Goal: Communication & Community: Ask a question

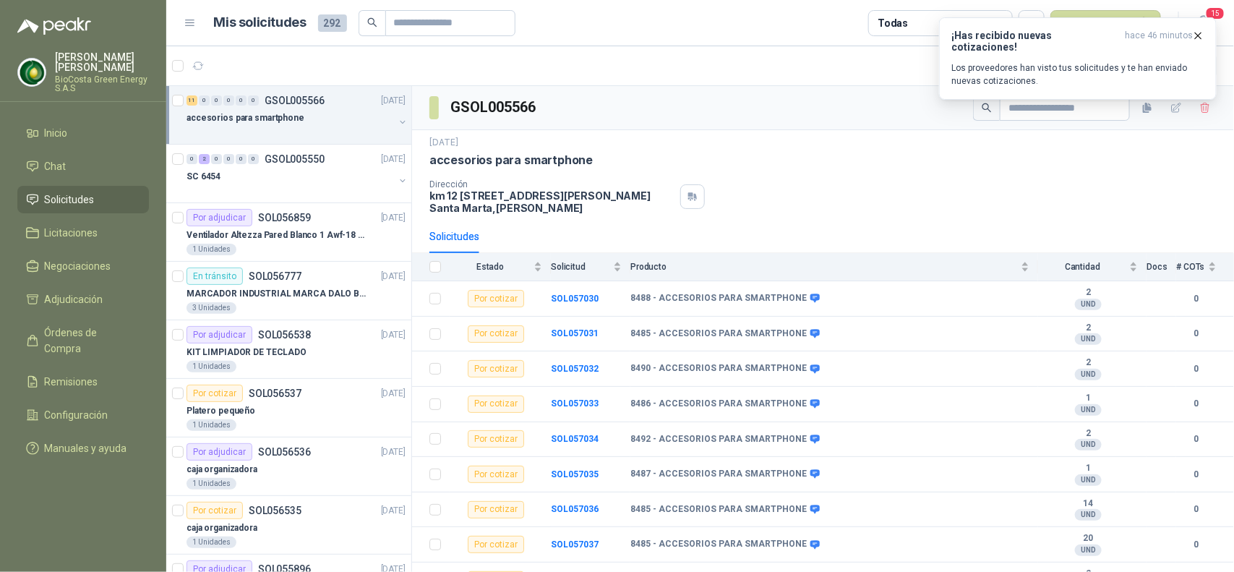
scroll to position [119, 0]
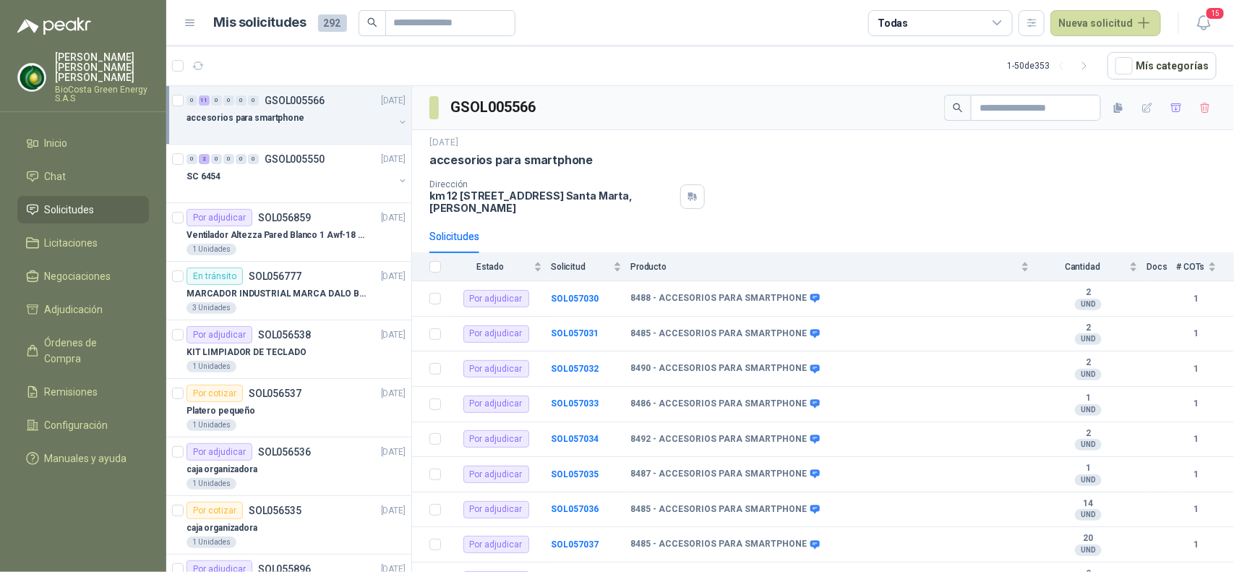
click at [524, 204] on p "km 12 [STREET_ADDRESS][PERSON_NAME]" at bounding box center [551, 201] width 245 height 25
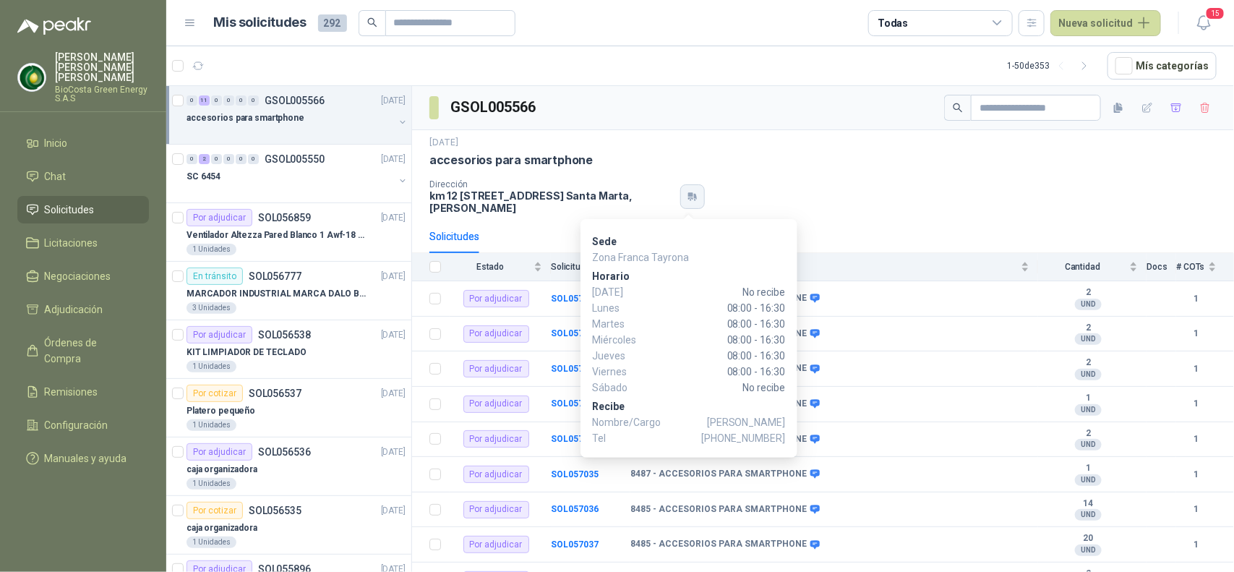
click at [694, 197] on icon "button" at bounding box center [695, 197] width 3 height 6
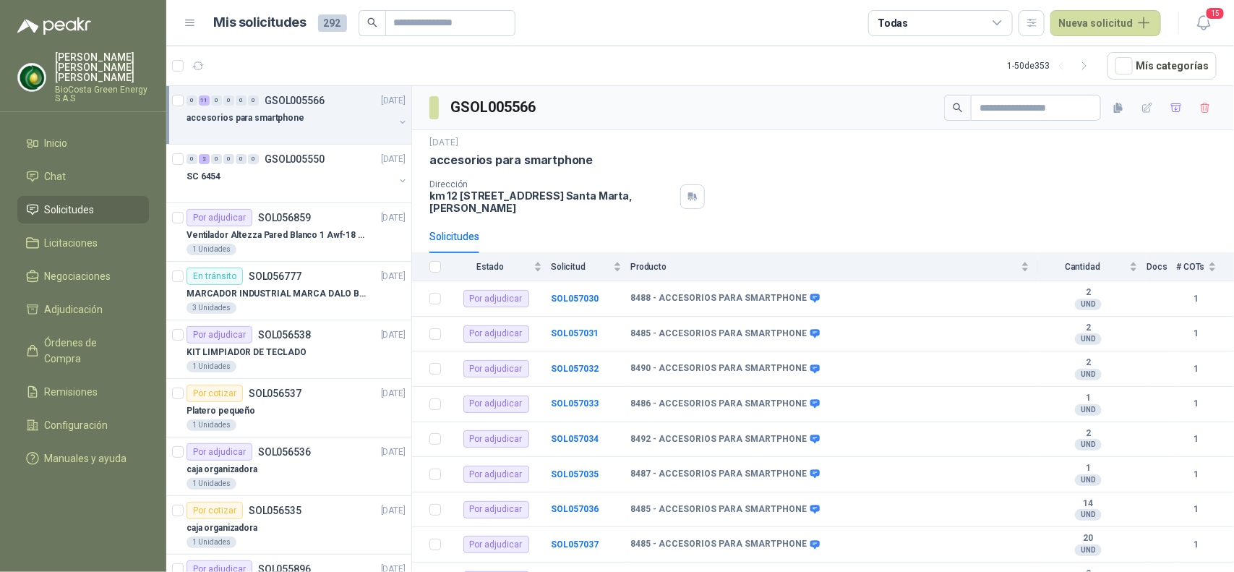
click at [526, 217] on div "23 sept, 2025 accesorios para smartphone Dirección km 12 via alterna zona franc…" at bounding box center [823, 175] width 822 height 90
click at [1211, 17] on span "15" at bounding box center [1215, 14] width 20 height 14
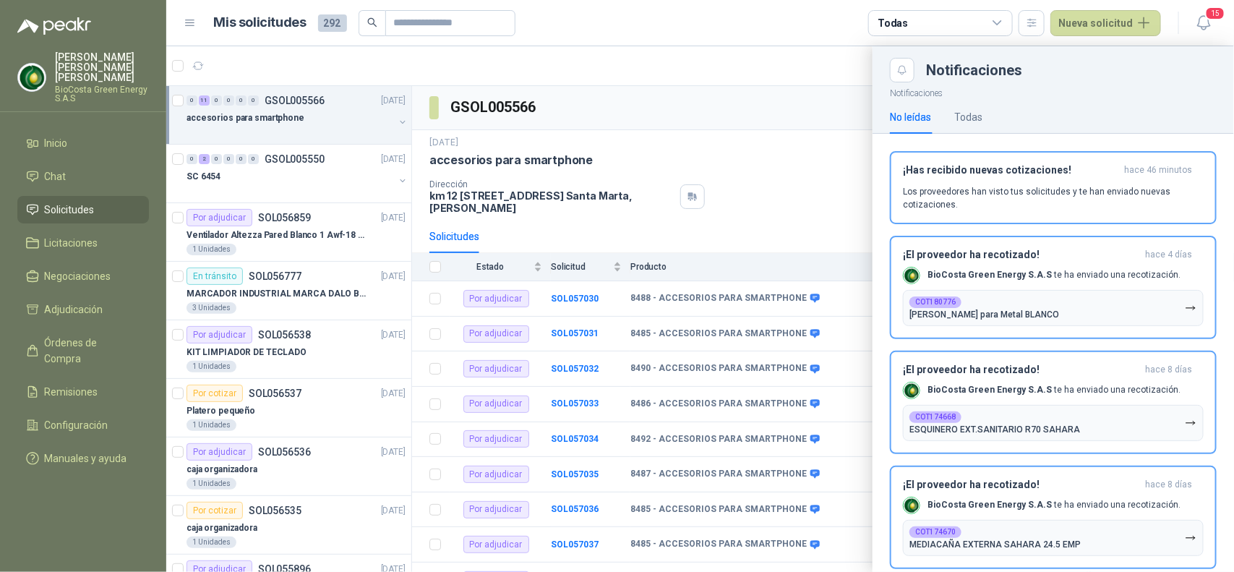
click at [768, 200] on div at bounding box center [699, 308] width 1067 height 525
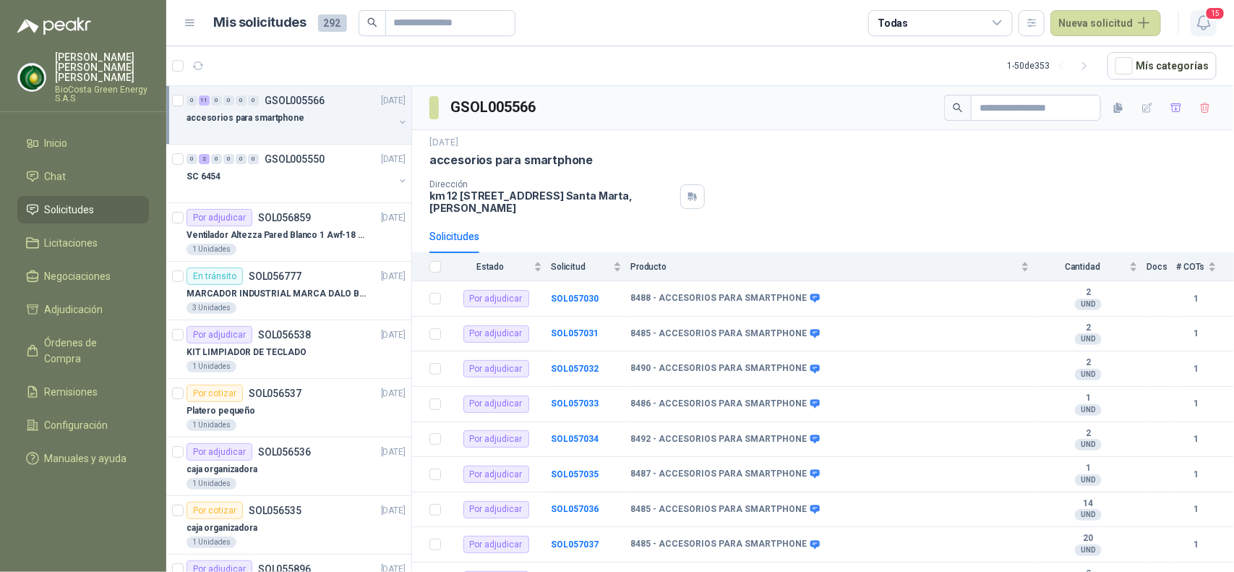
click at [1200, 22] on icon "button" at bounding box center [1204, 23] width 18 height 18
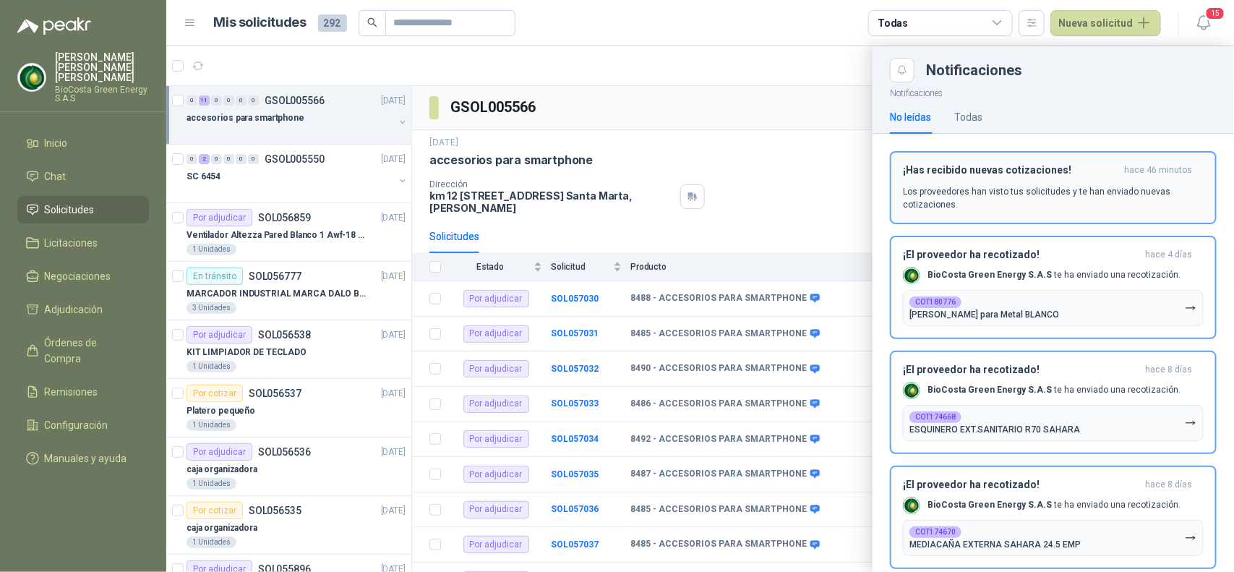
click at [1038, 204] on p "Los proveedores han visto tus solicitudes y te han enviado nuevas cotizaciones." at bounding box center [1053, 198] width 301 height 26
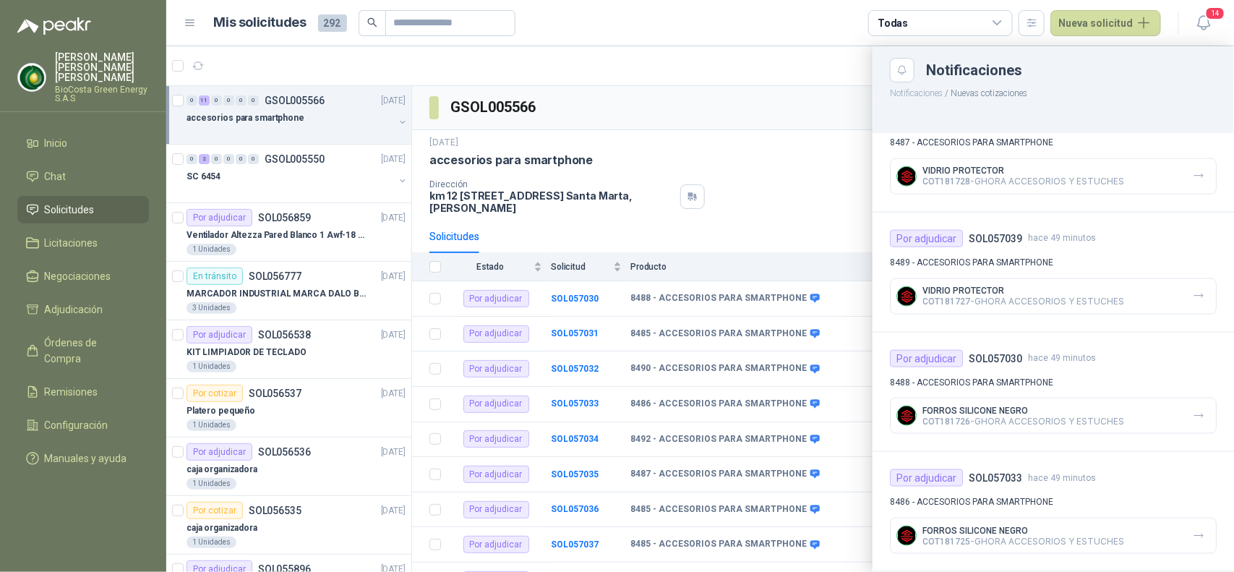
scroll to position [765, 0]
click at [93, 202] on span "Solicitudes" at bounding box center [70, 210] width 50 height 16
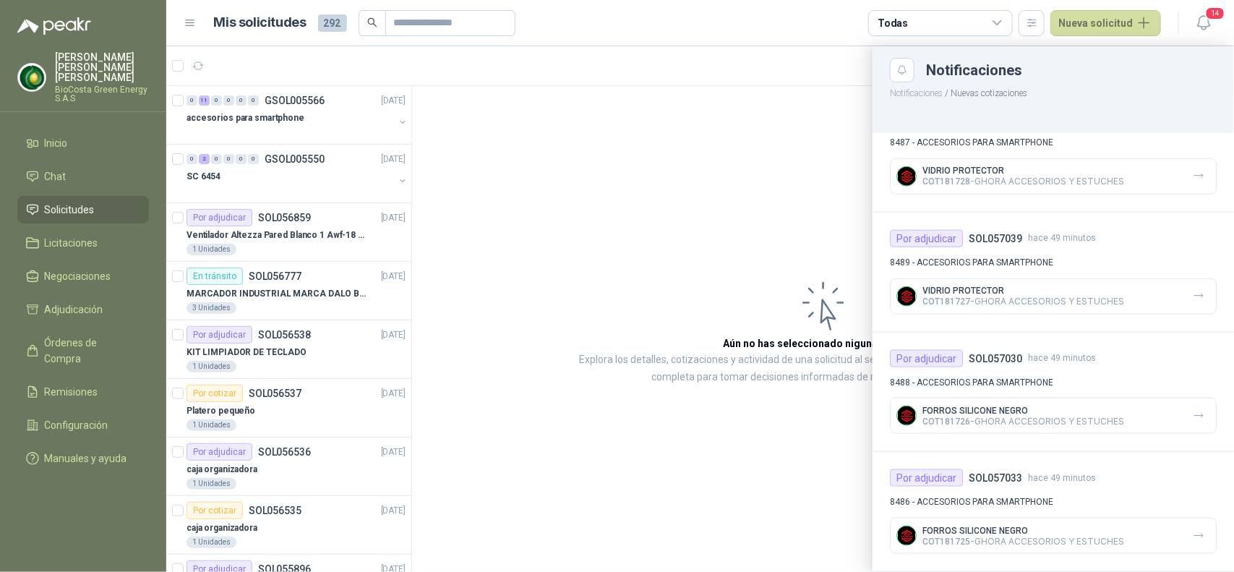
click at [318, 124] on div at bounding box center [699, 308] width 1067 height 525
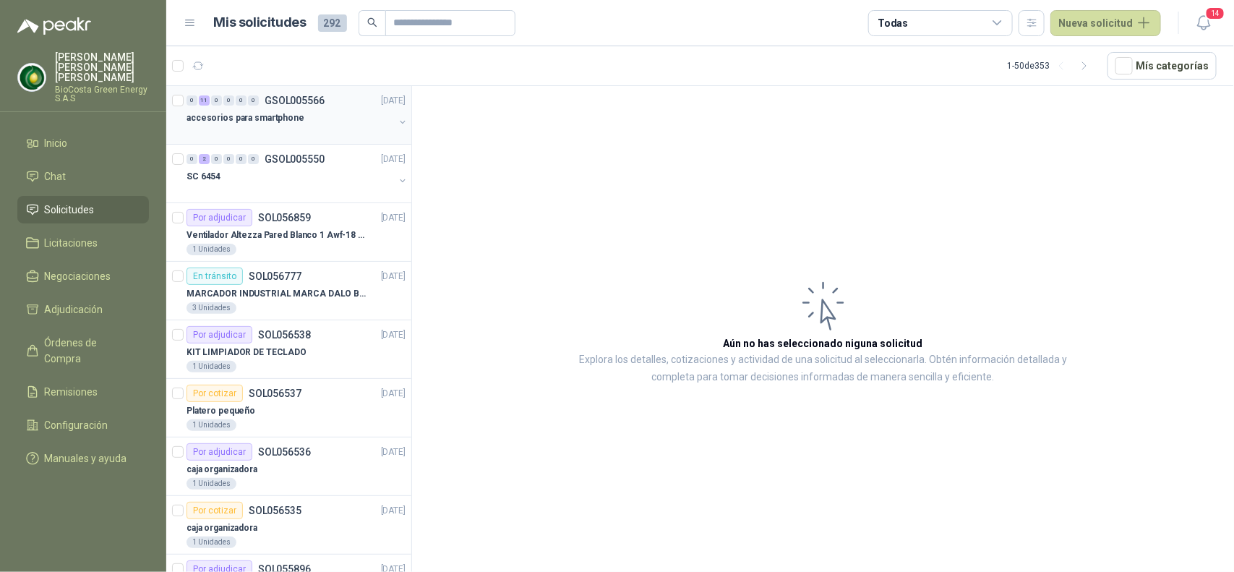
click at [293, 129] on div at bounding box center [289, 132] width 207 height 12
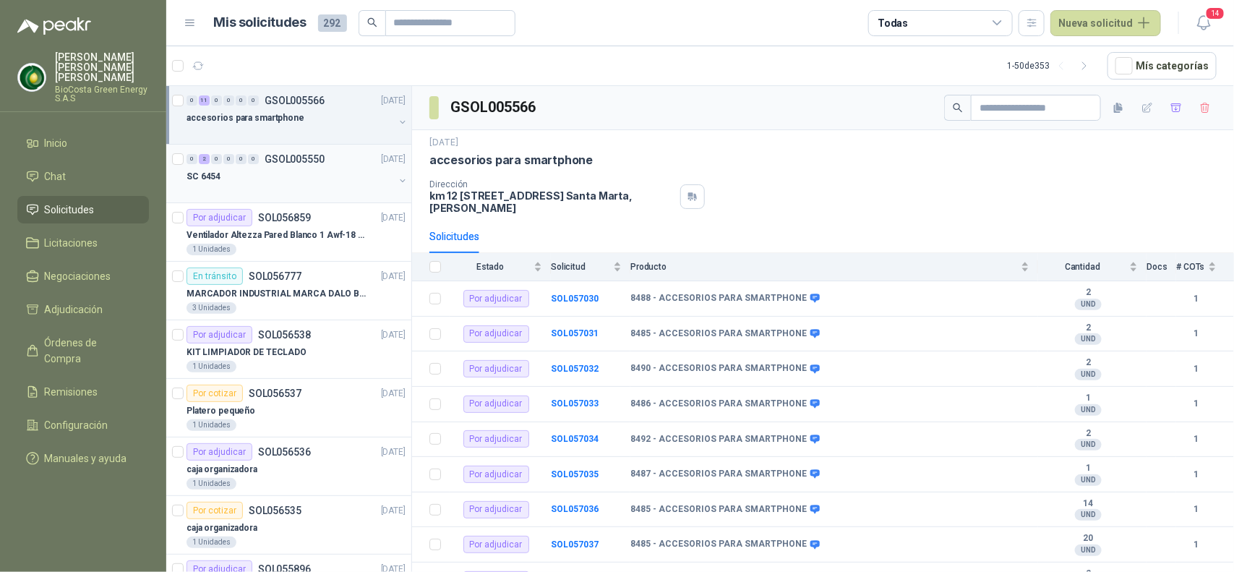
click at [362, 171] on div "SC 6454" at bounding box center [289, 176] width 207 height 17
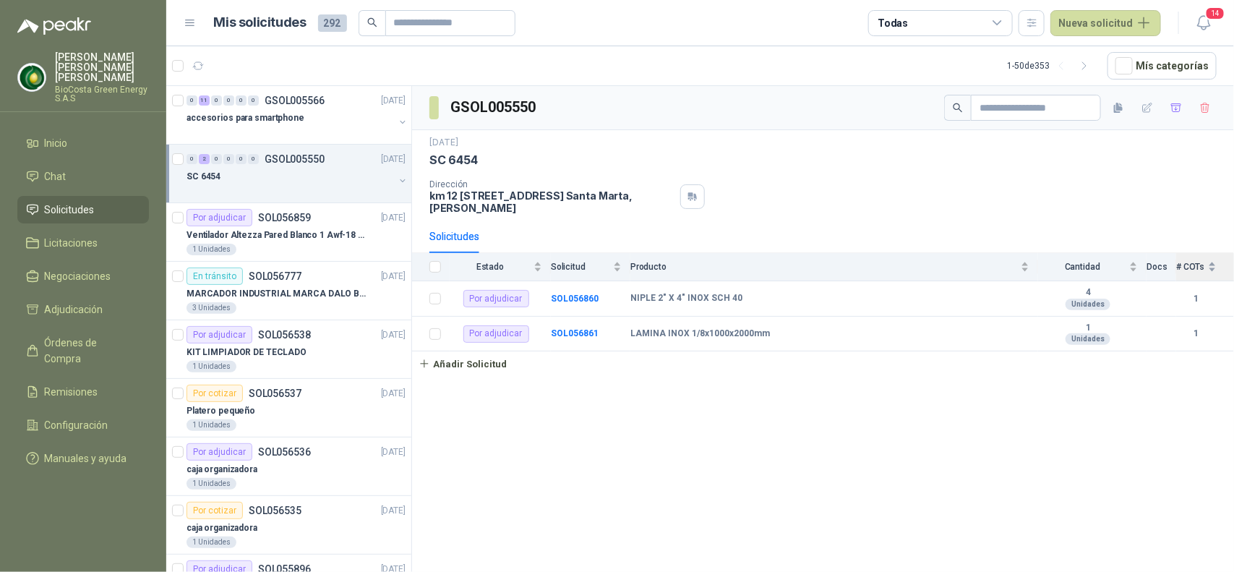
click at [1201, 271] on div "# COTs" at bounding box center [1196, 266] width 40 height 14
click at [291, 231] on p "Ventilador Altezza Pared Blanco 1 Awf-18 Pro Balinera" at bounding box center [276, 235] width 180 height 14
click at [300, 236] on p "Ventilador Altezza Pared Blanco 1 Awf-18 Pro Balinera" at bounding box center [276, 235] width 180 height 14
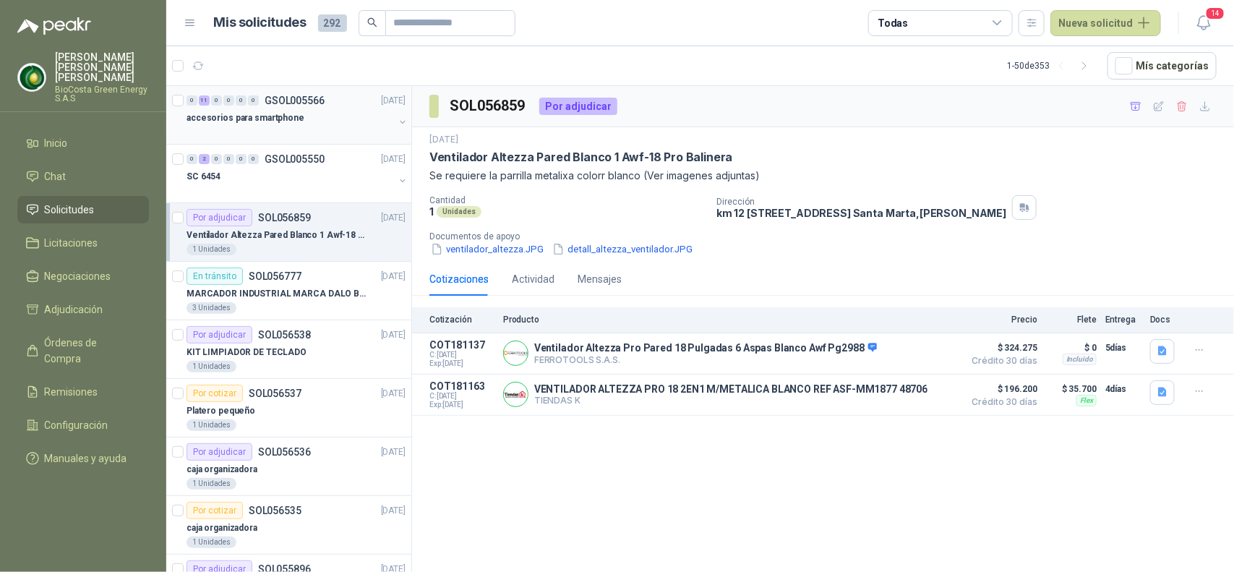
click at [302, 128] on div at bounding box center [289, 132] width 207 height 12
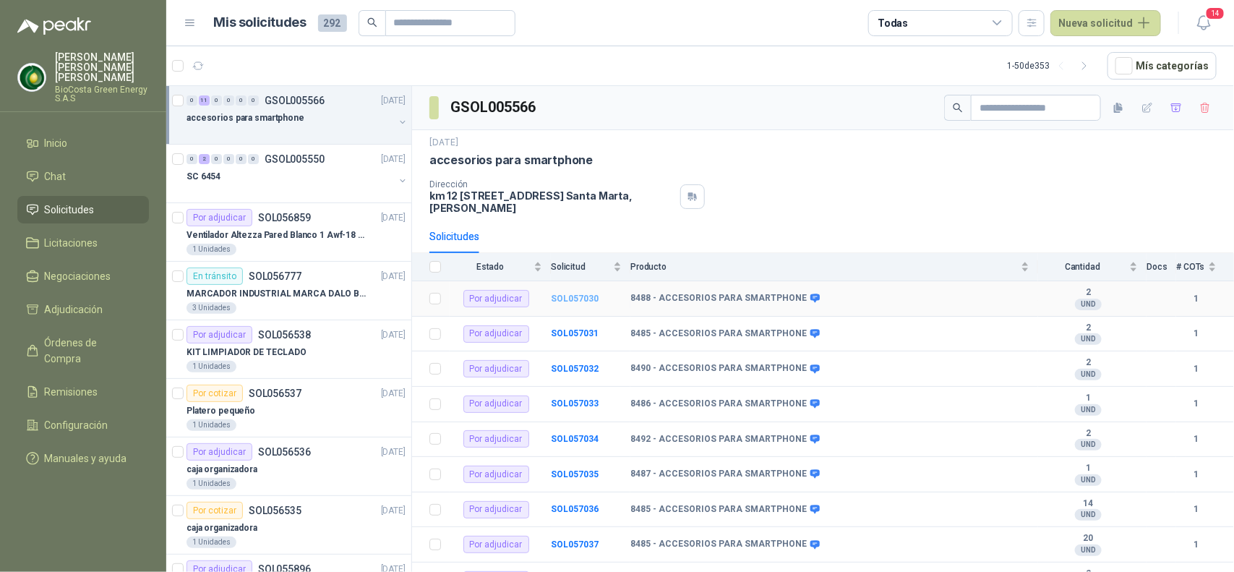
click at [567, 296] on b "SOL057030" at bounding box center [575, 298] width 48 height 10
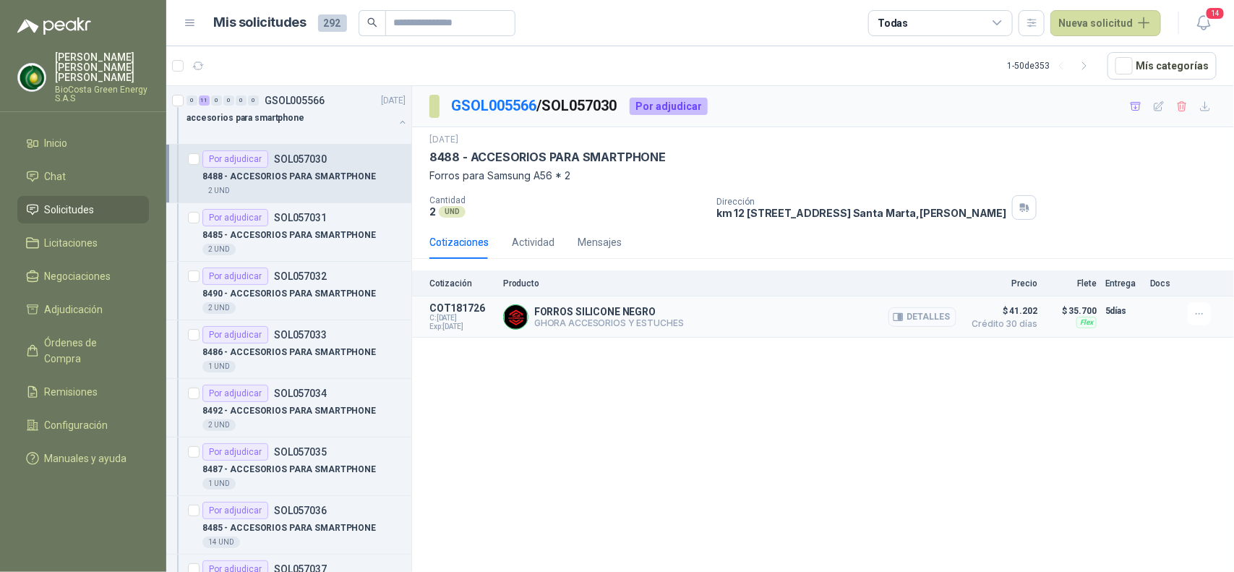
click at [912, 318] on button "Detalles" at bounding box center [922, 317] width 68 height 20
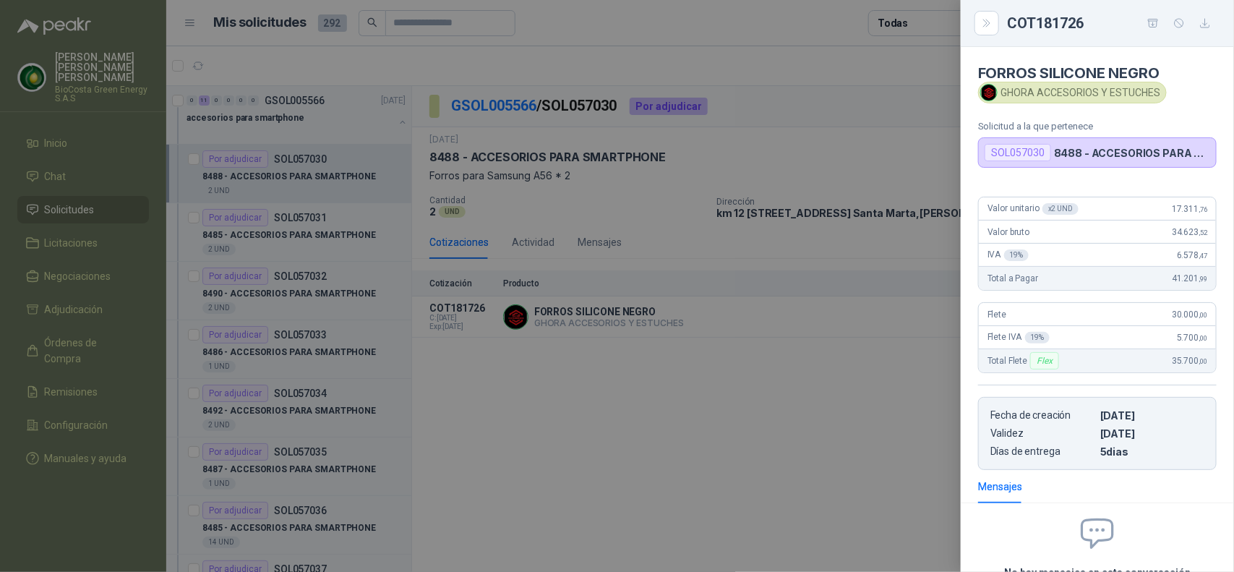
click at [992, 150] on div "SOL057030" at bounding box center [1017, 152] width 66 height 17
click at [1104, 157] on p "8488 - ACCESORIOS PARA SMARTPHONE" at bounding box center [1132, 153] width 156 height 12
click at [1204, 25] on icon "button" at bounding box center [1205, 23] width 12 height 12
click at [871, 377] on div at bounding box center [617, 286] width 1234 height 572
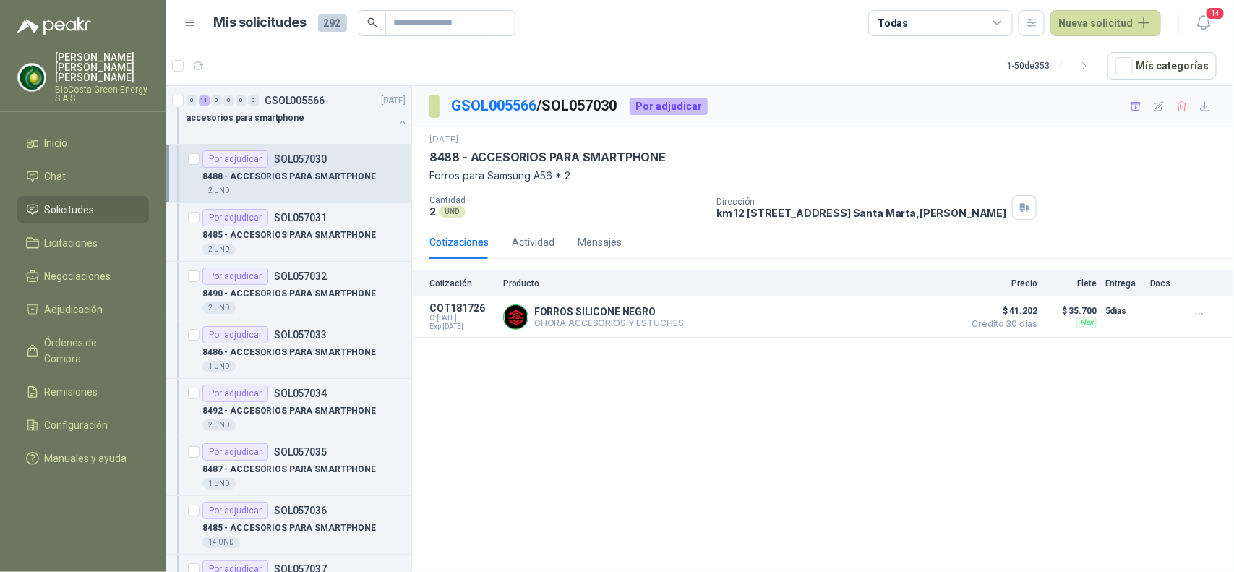
click at [466, 275] on div "Cotización Producto Precio Flete Entrega Docs" at bounding box center [823, 283] width 822 height 26
click at [523, 273] on div "Cotización Producto Precio Flete Entrega Docs" at bounding box center [823, 283] width 822 height 26
click at [536, 239] on div "Actividad" at bounding box center [533, 242] width 43 height 16
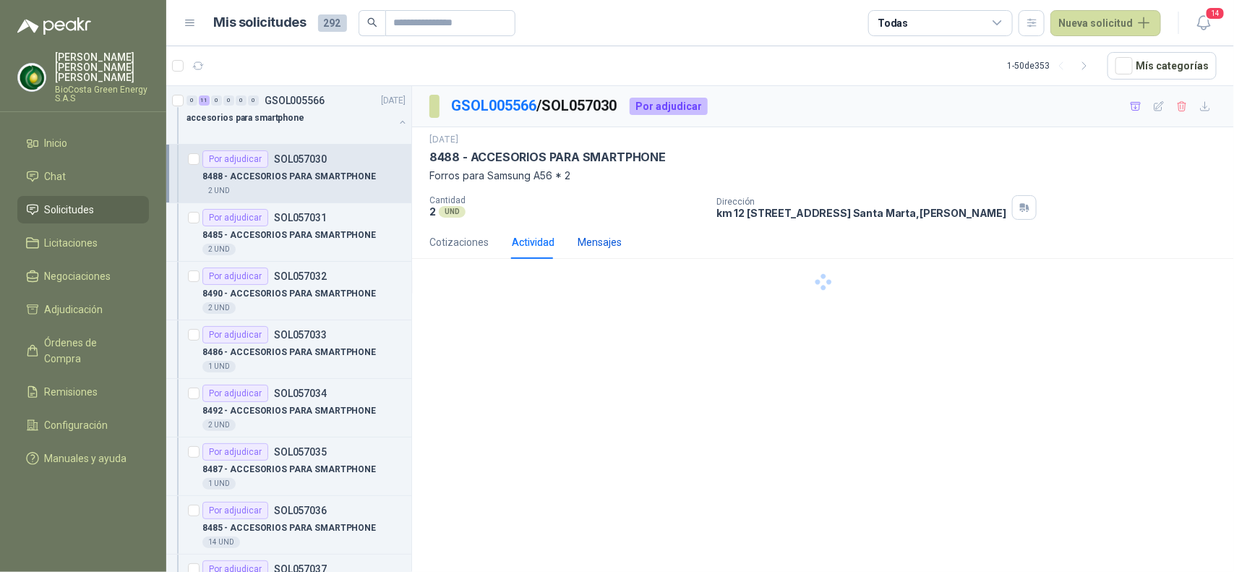
click at [602, 246] on div "Mensajes" at bounding box center [599, 242] width 44 height 16
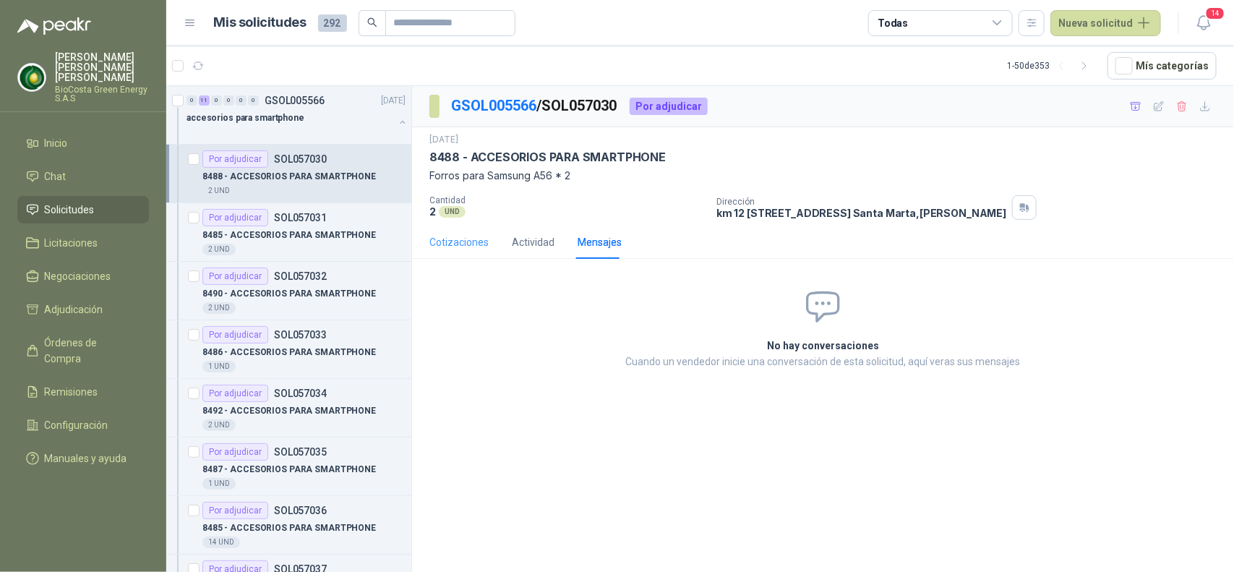
click at [466, 257] on div "Cotizaciones" at bounding box center [458, 241] width 59 height 33
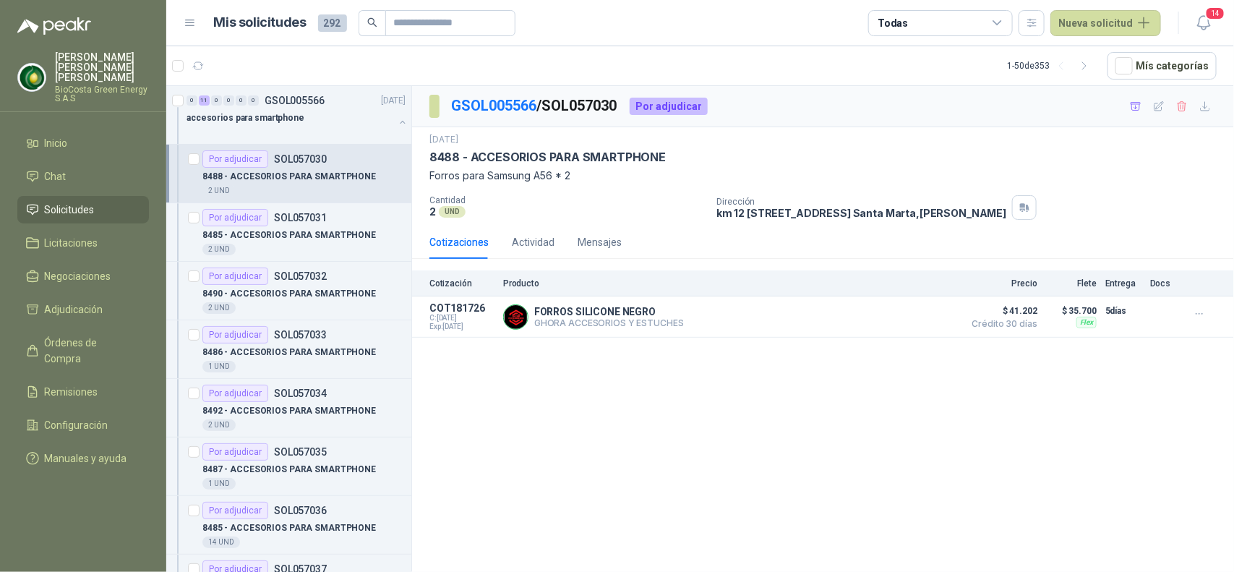
click at [338, 178] on p "8488 - ACCESORIOS PARA SMARTPHONE" at bounding box center [288, 177] width 173 height 14
click at [320, 176] on p "8488 - ACCESORIOS PARA SMARTPHONE" at bounding box center [288, 177] width 173 height 14
click at [526, 427] on div "GSOL005566 / SOL057030 Por adjudicar 23 sept, 2025 8488 - ACCESORIOS PARA SMART…" at bounding box center [823, 331] width 822 height 491
click at [354, 185] on div "2 UND" at bounding box center [303, 191] width 203 height 12
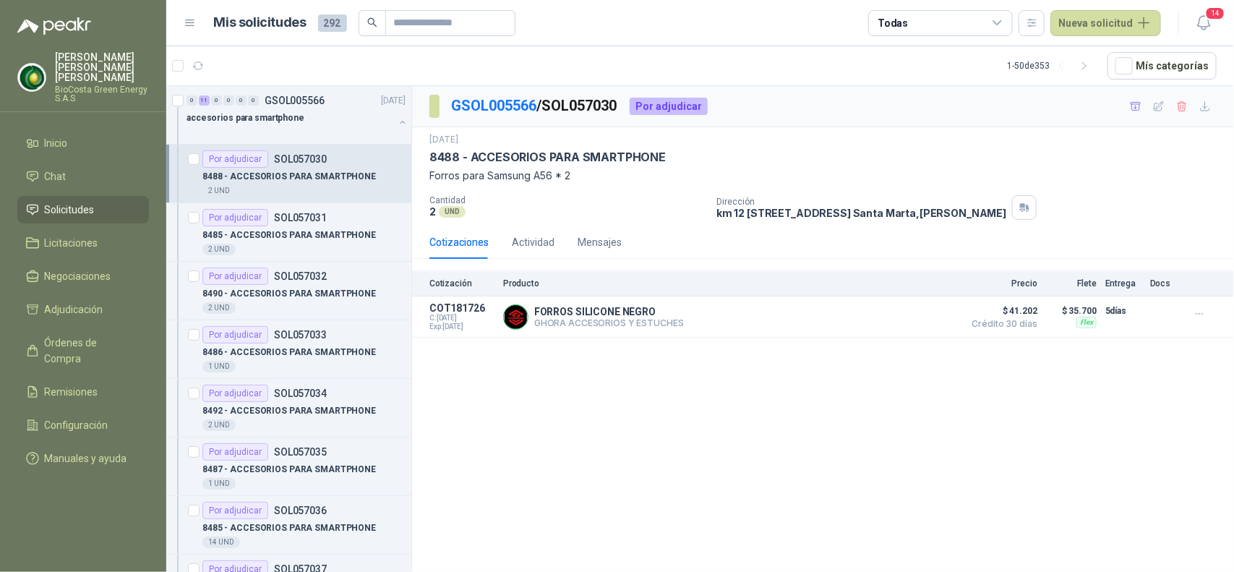
click at [354, 185] on div "2 UND" at bounding box center [303, 191] width 203 height 12
click at [330, 188] on div "2 UND" at bounding box center [303, 191] width 203 height 12
click at [286, 188] on div "2 UND" at bounding box center [303, 191] width 203 height 12
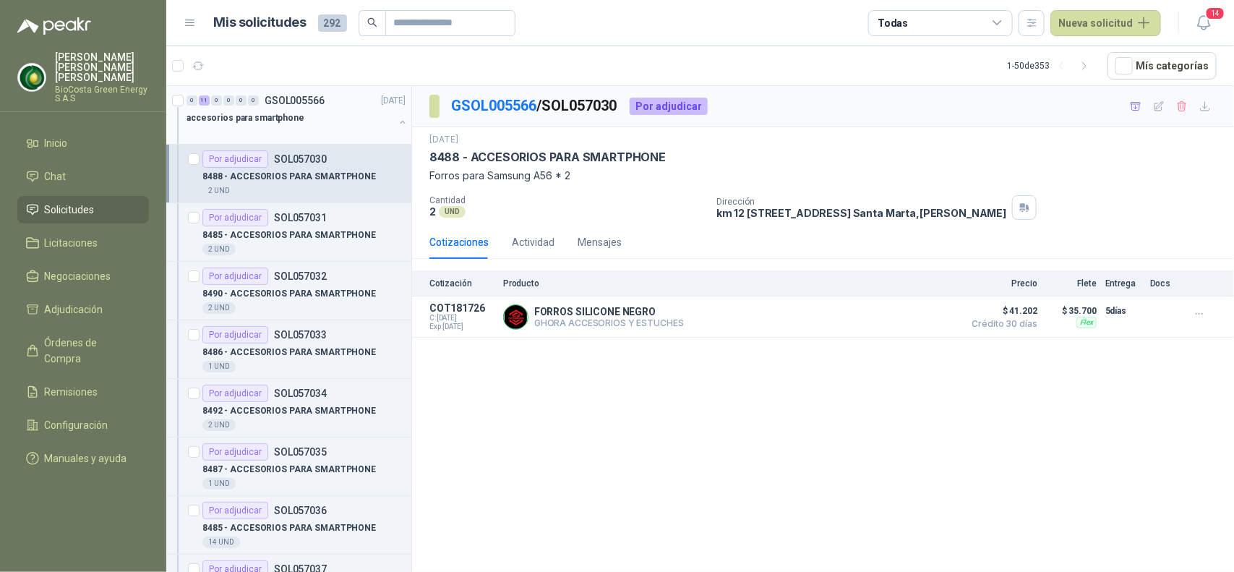
click at [257, 128] on div at bounding box center [289, 132] width 207 height 12
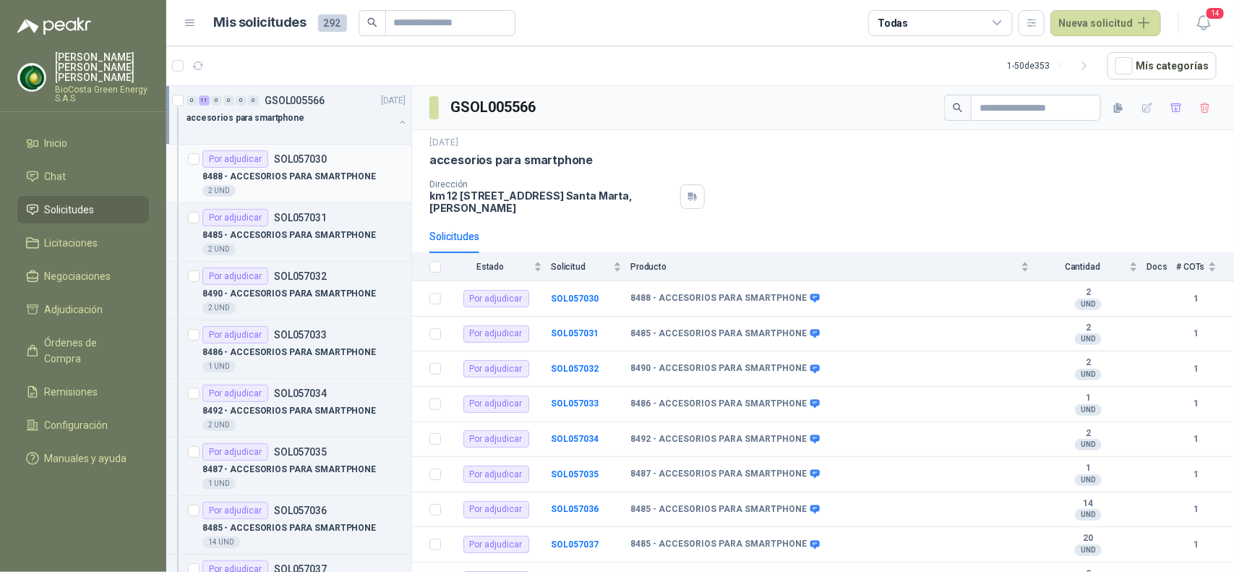
click at [260, 179] on p "8488 - ACCESORIOS PARA SMARTPHONE" at bounding box center [288, 177] width 173 height 14
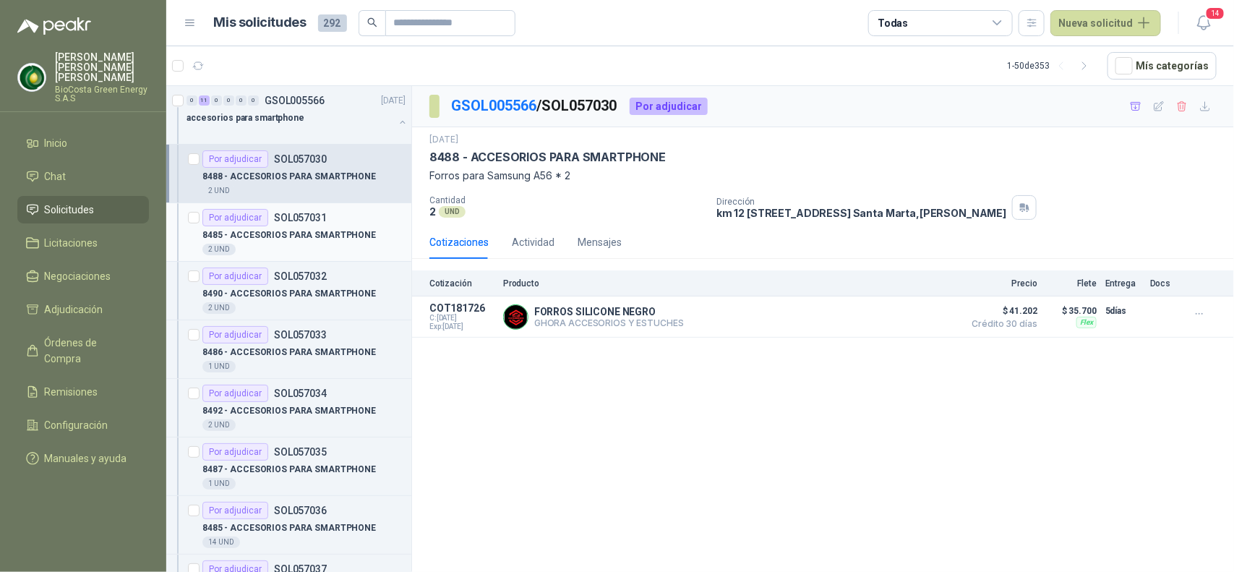
click at [305, 247] on div "2 UND" at bounding box center [303, 250] width 203 height 12
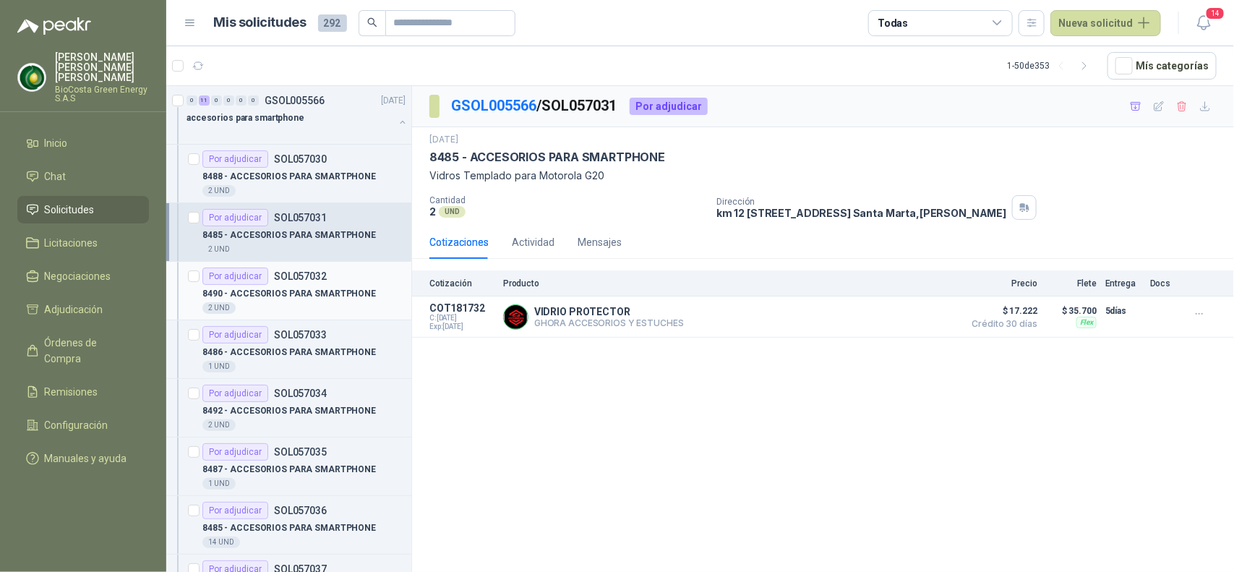
click at [332, 282] on div "Por adjudicar SOL057032" at bounding box center [303, 275] width 203 height 17
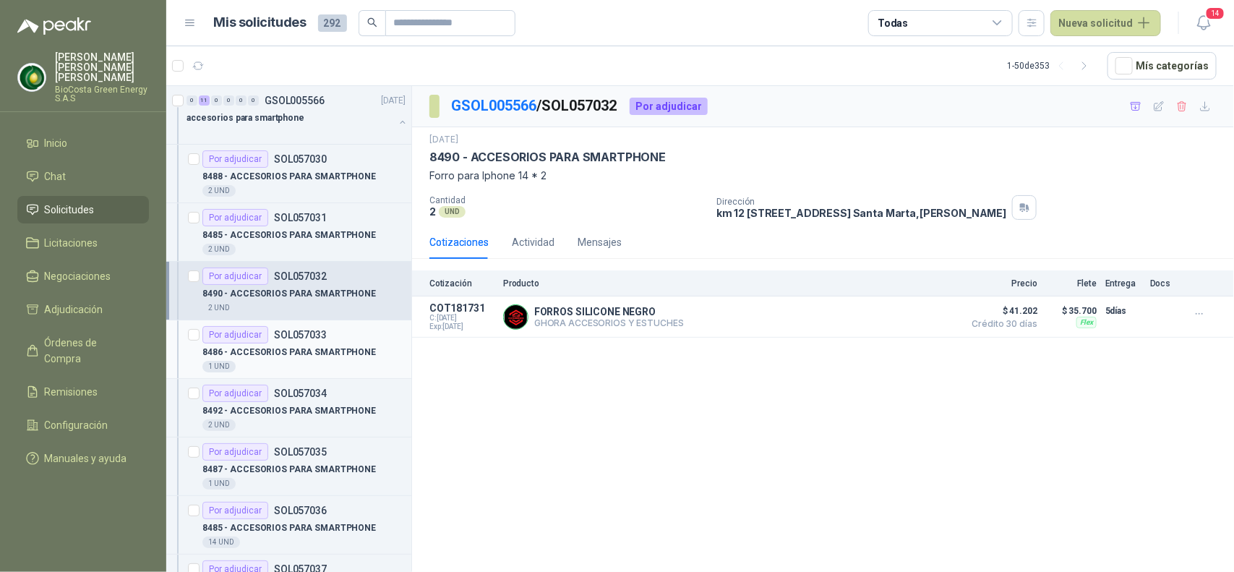
click at [336, 348] on p "8486 - ACCESORIOS PARA SMARTPHONE" at bounding box center [288, 352] width 173 height 14
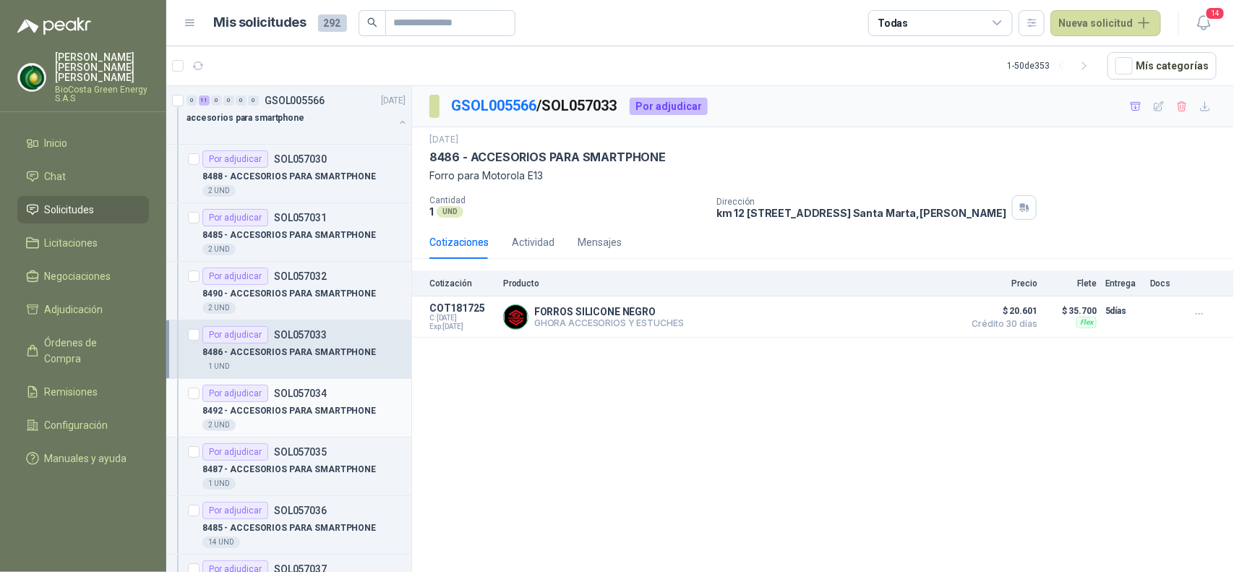
click at [326, 400] on div "Por adjudicar SOL057034" at bounding box center [303, 392] width 203 height 17
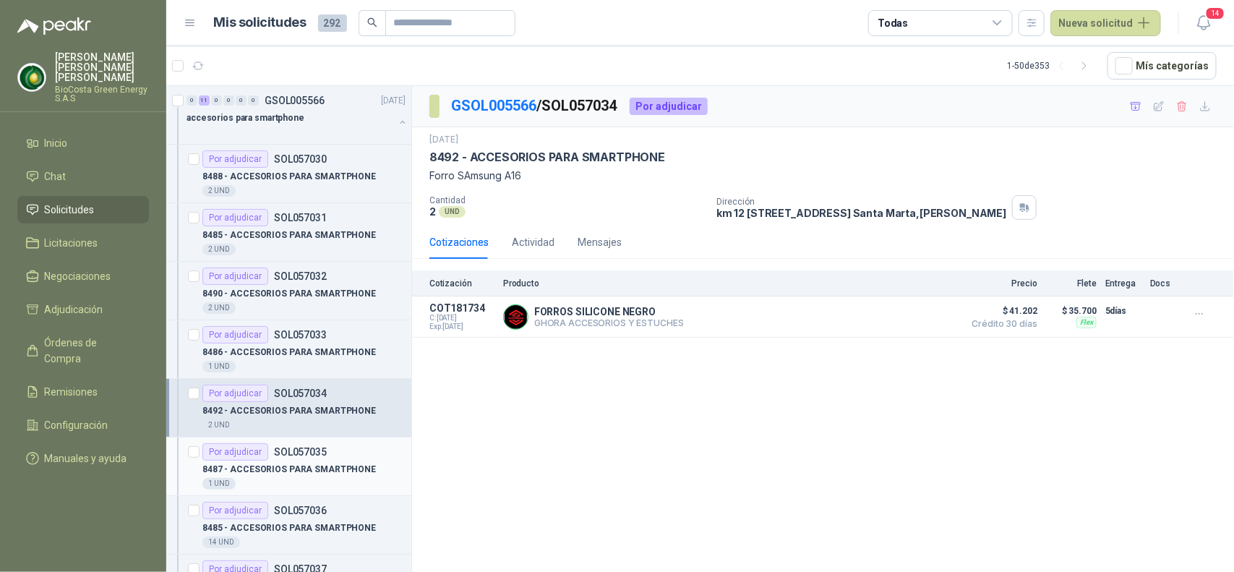
click at [311, 449] on p "SOL057035" at bounding box center [300, 452] width 53 height 10
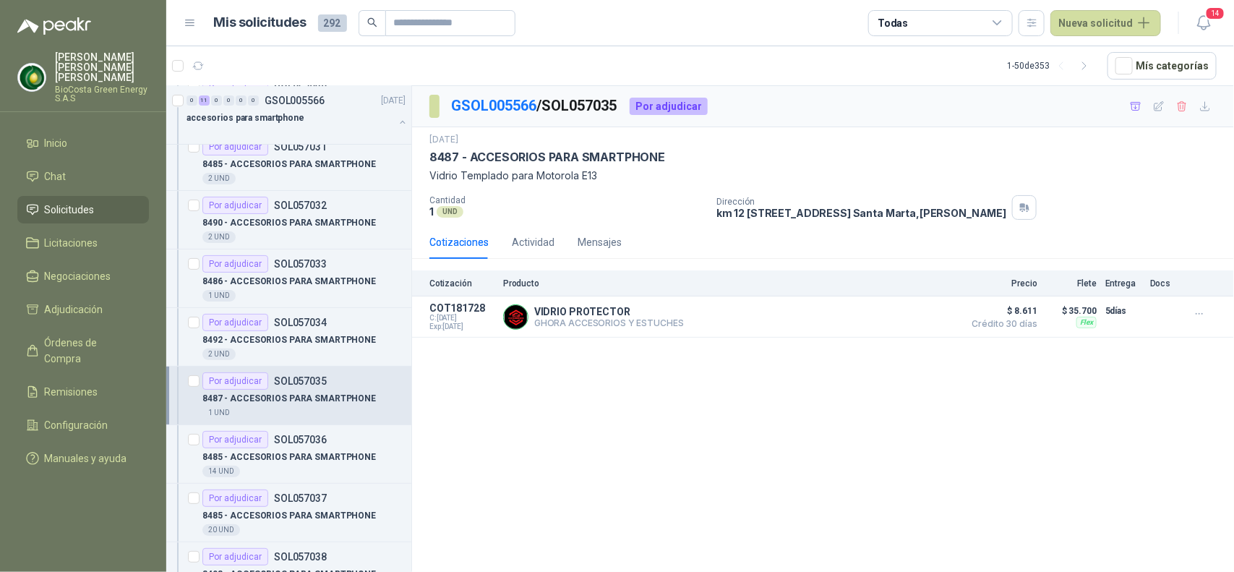
scroll to position [88, 0]
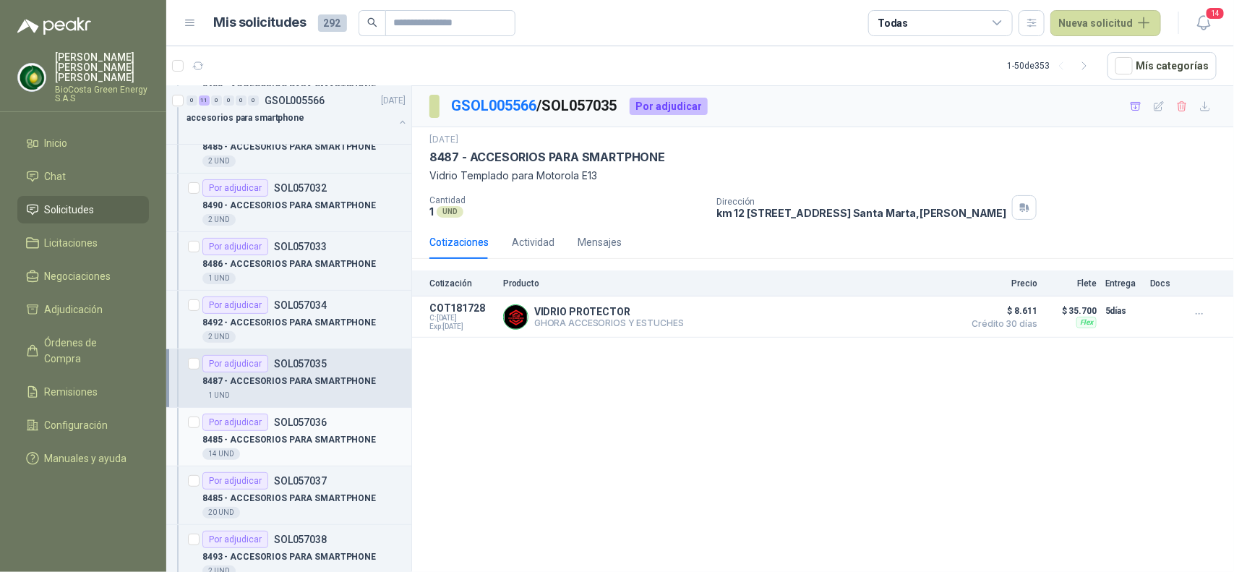
click at [311, 413] on article "Por adjudicar SOL057036 8485 - ACCESORIOS PARA SMARTPHONE 14 UND" at bounding box center [288, 437] width 245 height 59
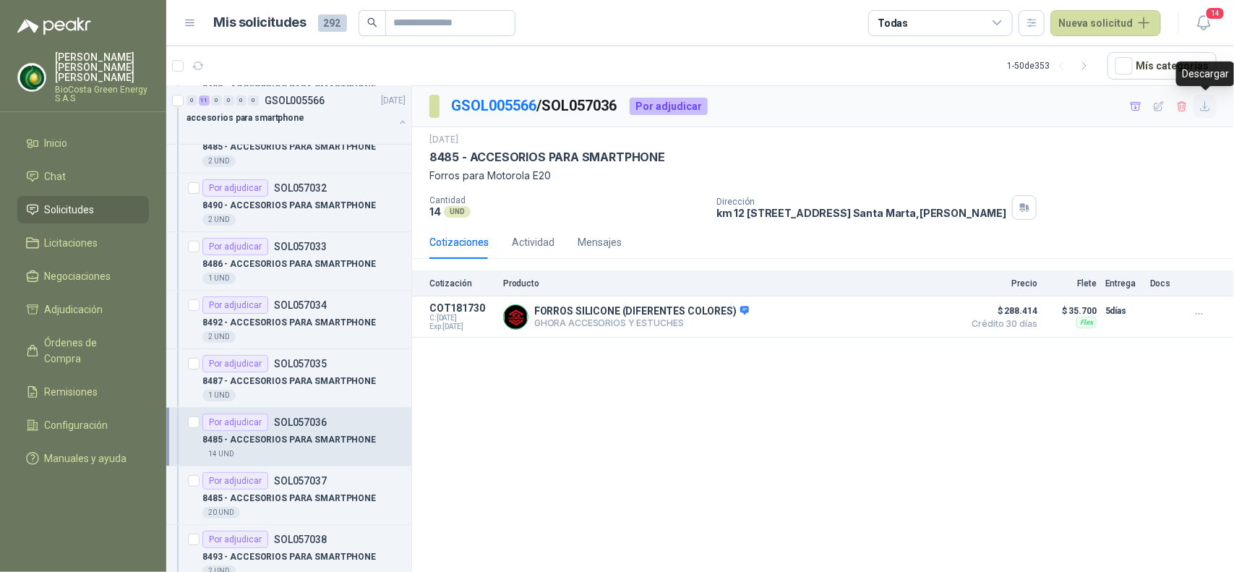
click at [1204, 103] on icon "button" at bounding box center [1205, 106] width 12 height 12
click at [329, 124] on div "accesorios para smartphone" at bounding box center [289, 117] width 207 height 17
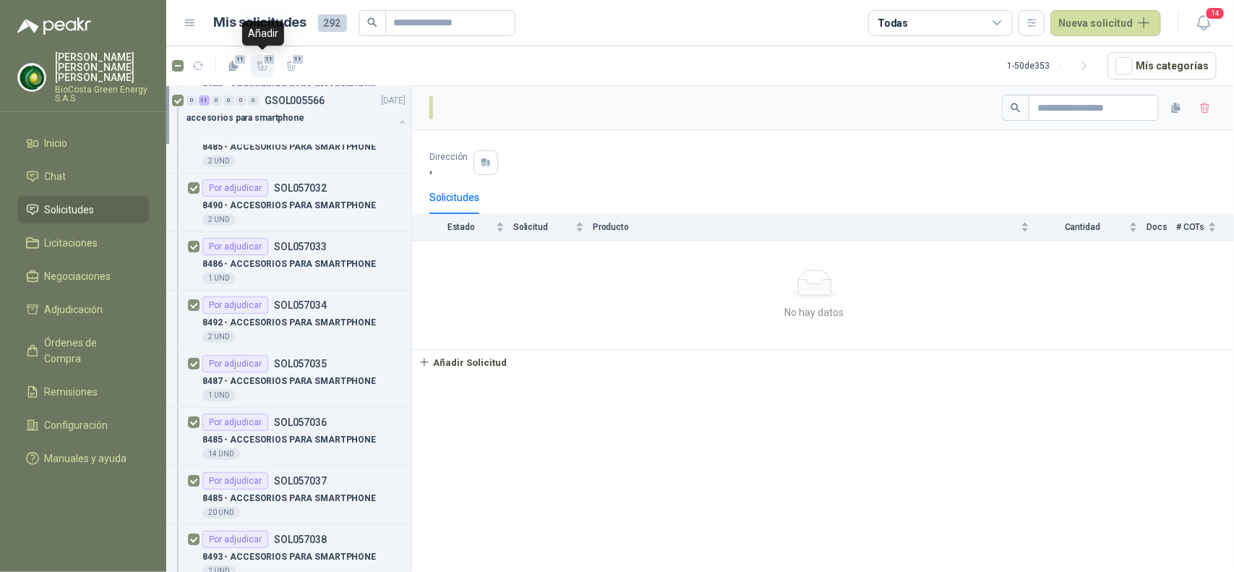
click at [265, 67] on icon "button" at bounding box center [263, 66] width 12 height 12
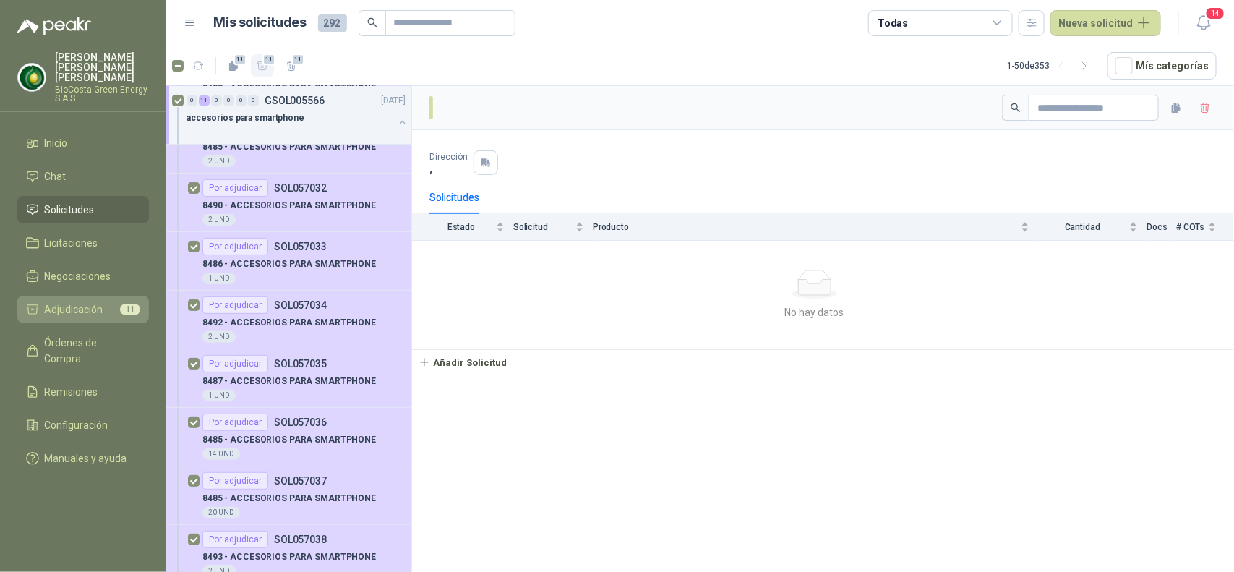
click at [120, 304] on div "11" at bounding box center [130, 310] width 20 height 12
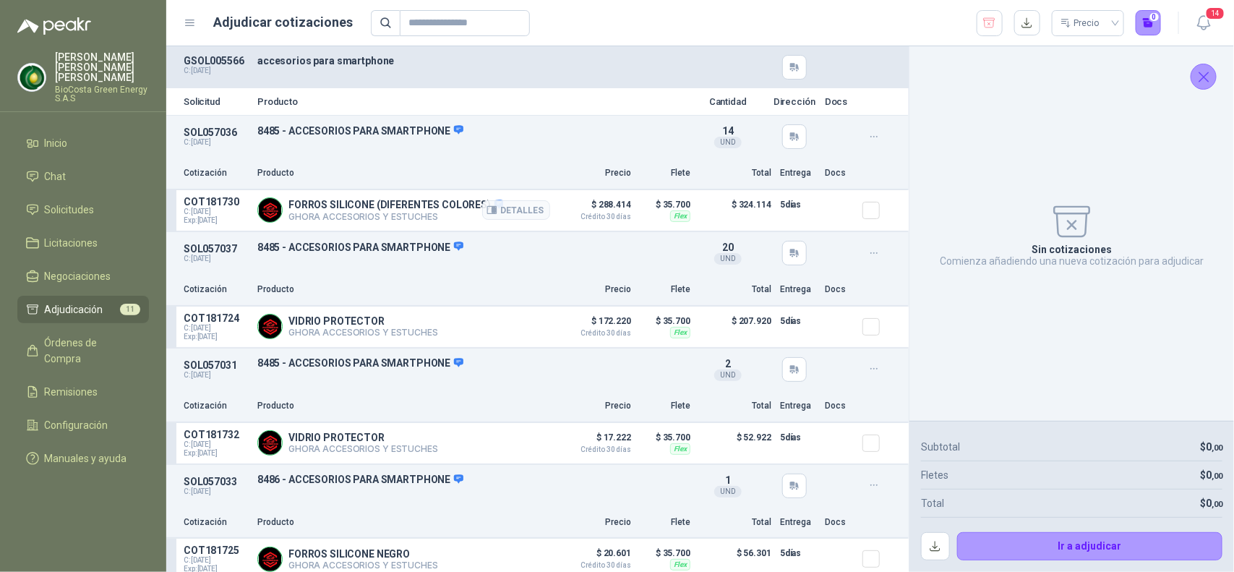
click at [864, 219] on div at bounding box center [876, 210] width 29 height 29
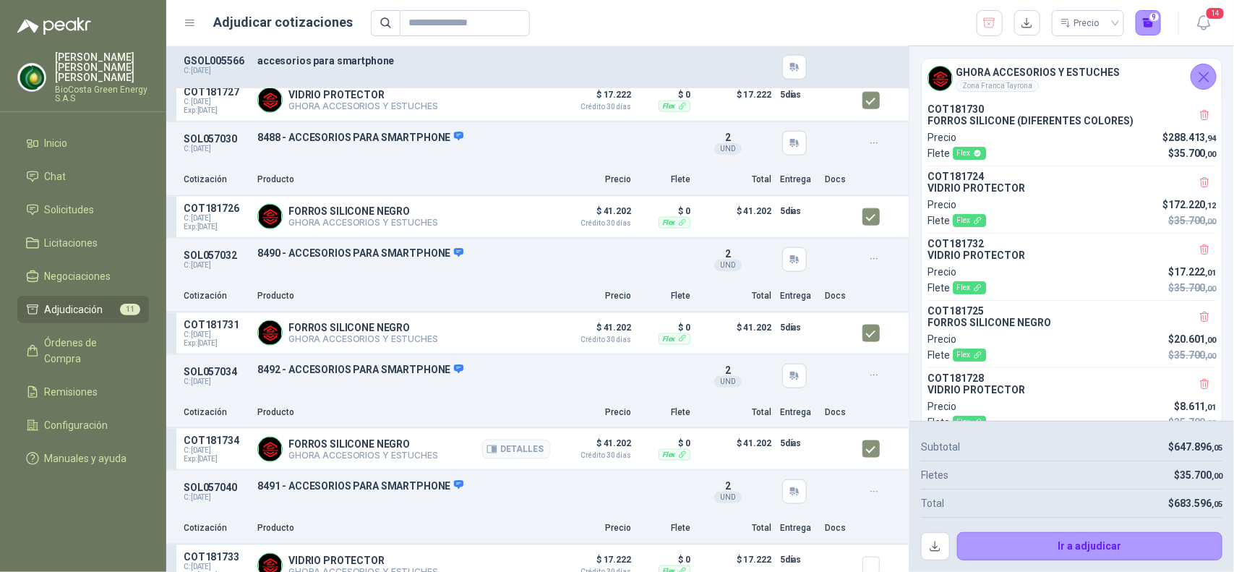
scroll to position [835, 0]
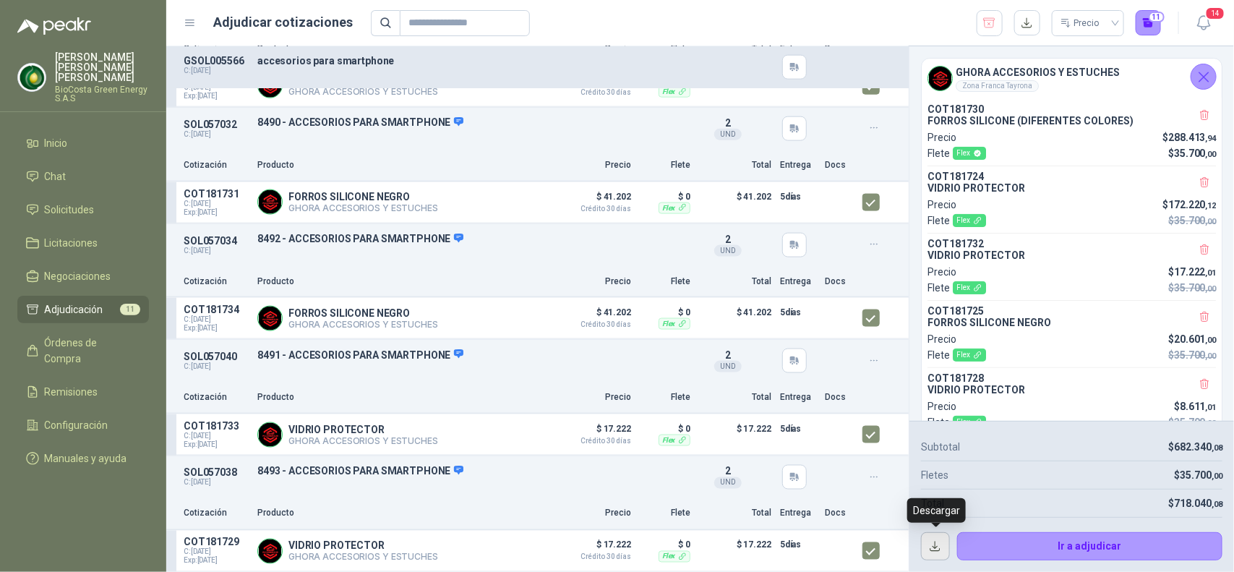
click at [941, 551] on button "button" at bounding box center [935, 546] width 29 height 29
click at [89, 171] on li "Chat" at bounding box center [83, 176] width 114 height 16
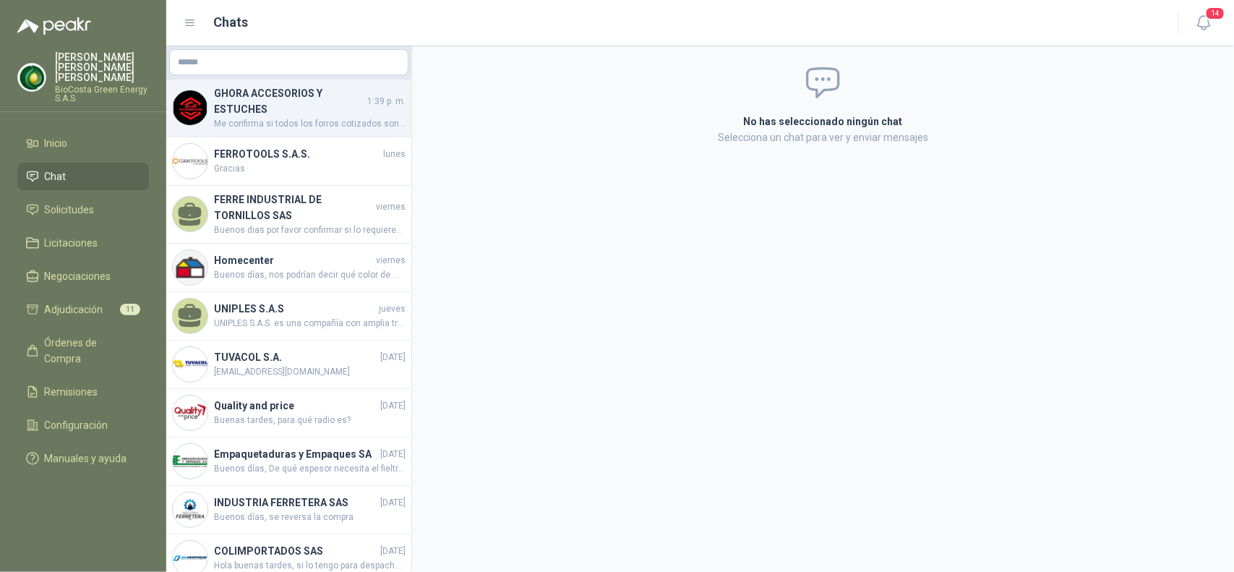
click at [327, 119] on span "Me confirma si todos los forros cotizados son en Silicon Case?" at bounding box center [310, 124] width 192 height 14
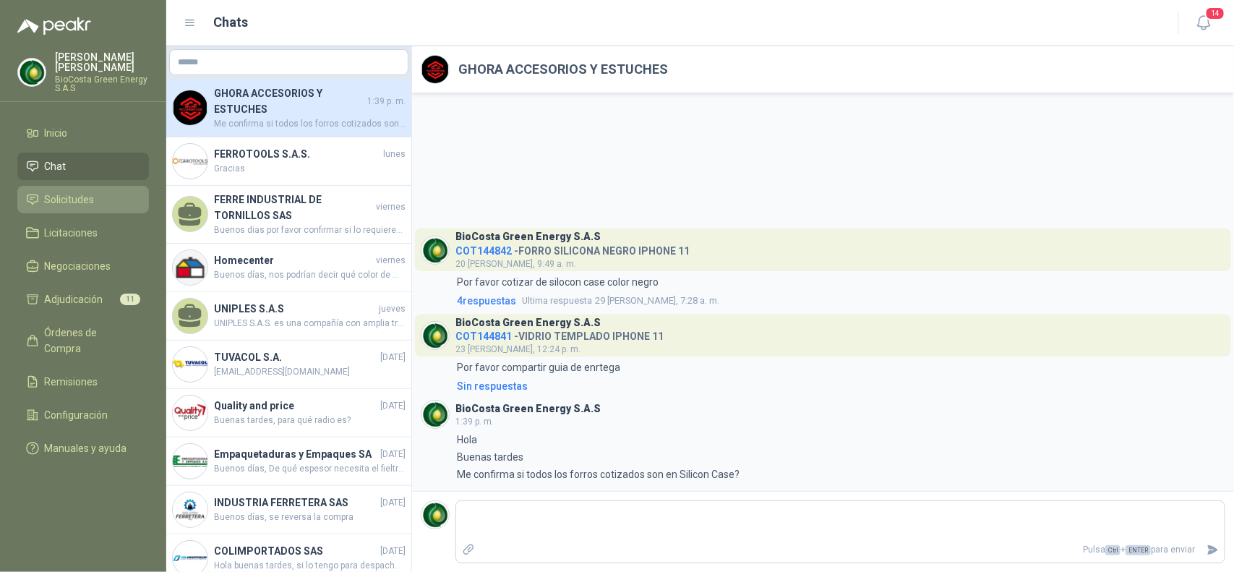
click at [87, 201] on span "Solicitudes" at bounding box center [70, 200] width 50 height 16
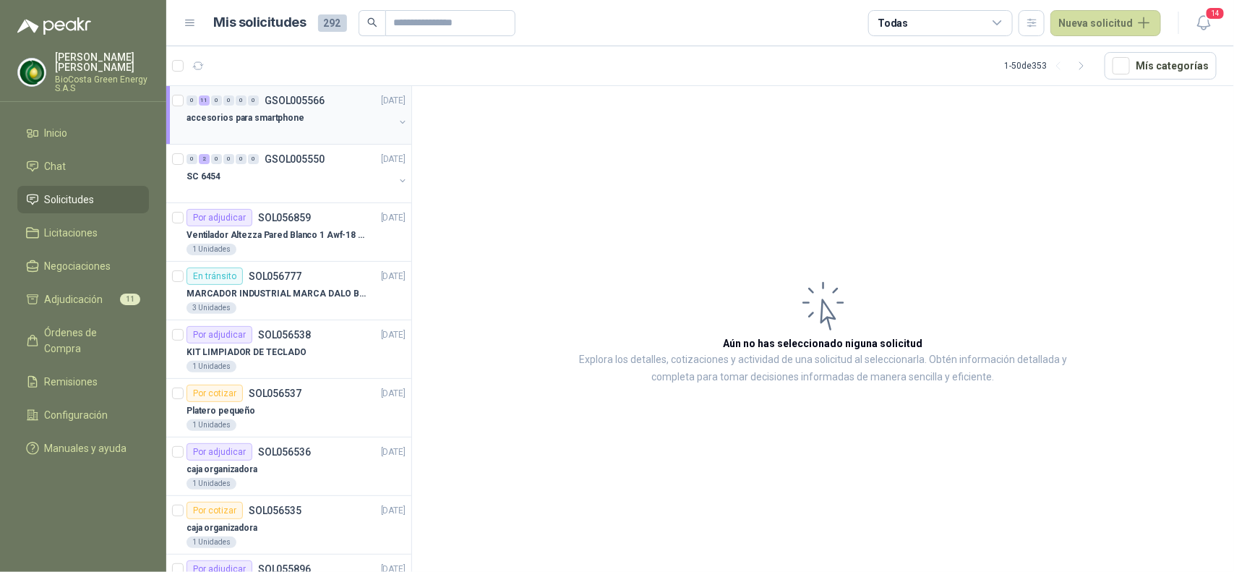
click at [288, 124] on p "accesorios para smartphone" at bounding box center [245, 118] width 118 height 14
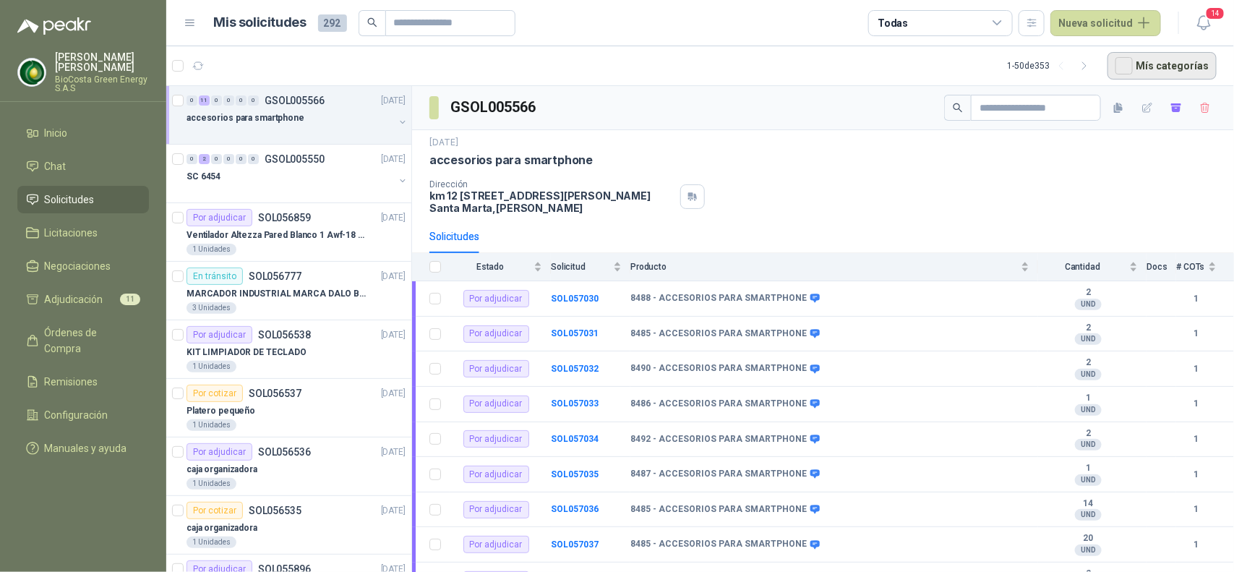
click at [1159, 65] on button "Mís categorías" at bounding box center [1161, 65] width 109 height 27
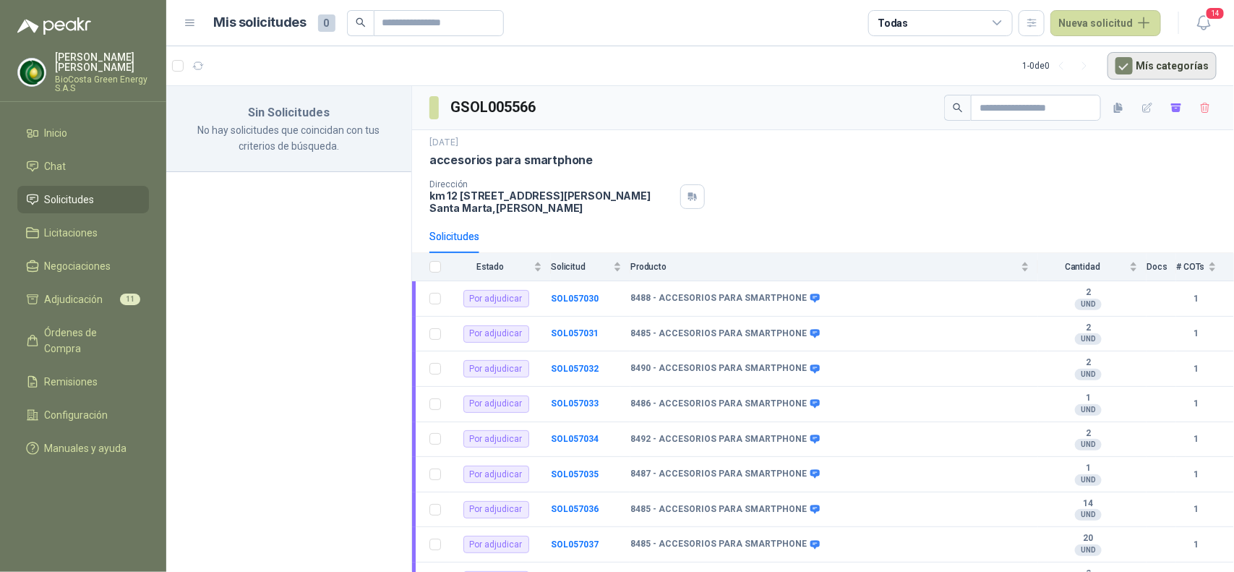
click at [1159, 65] on button "Mís categorías" at bounding box center [1161, 65] width 109 height 27
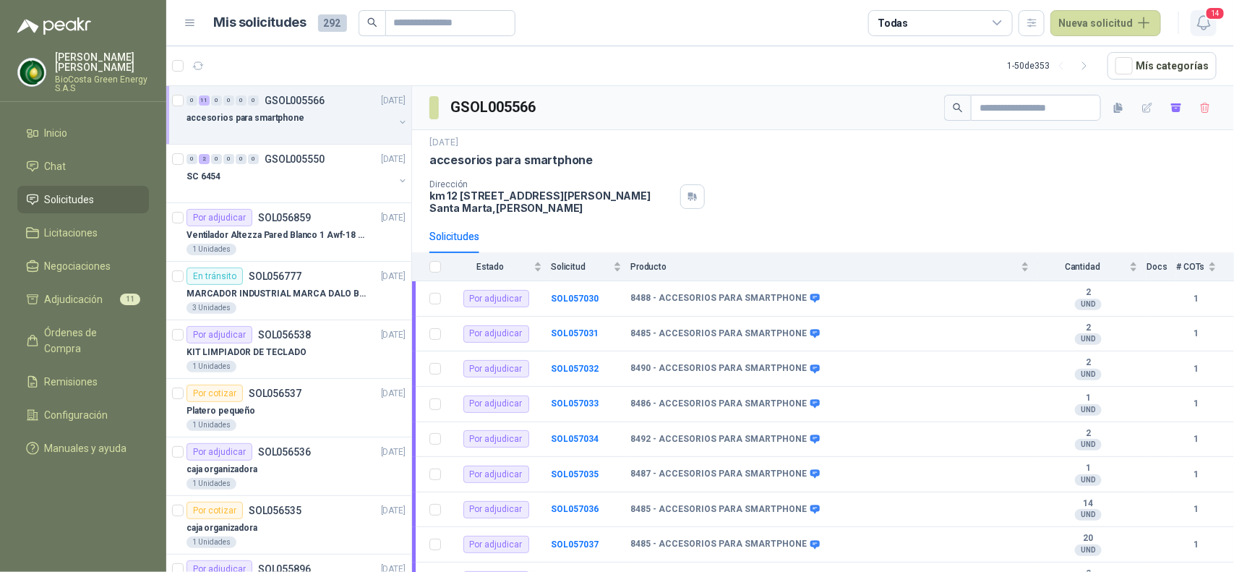
click at [1208, 14] on span "14" at bounding box center [1215, 14] width 20 height 14
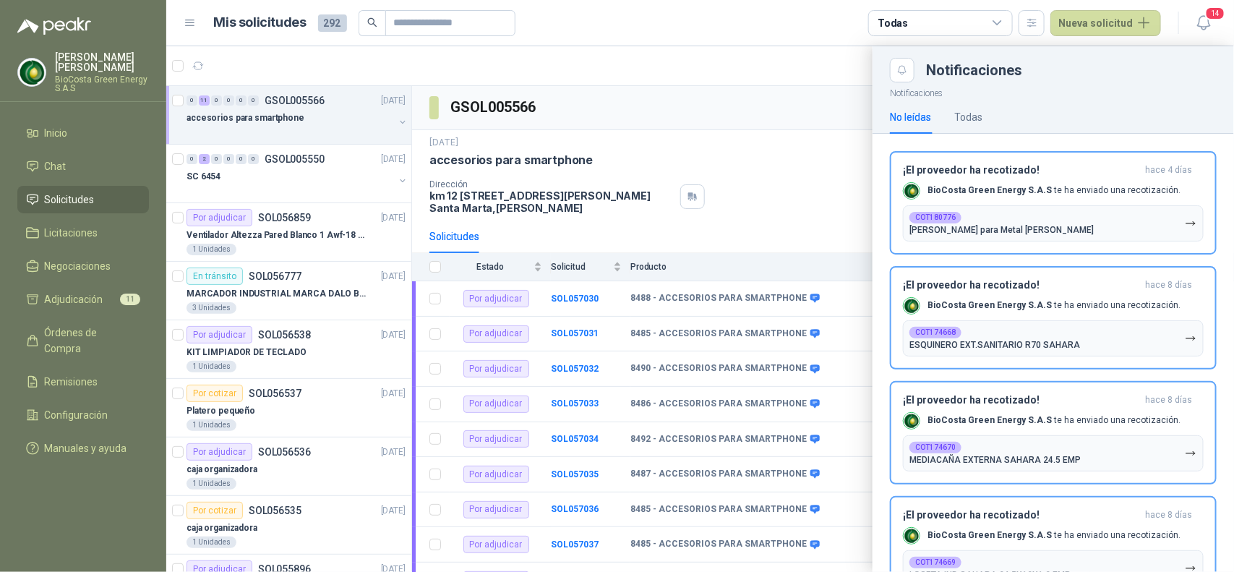
click at [814, 219] on div at bounding box center [699, 308] width 1067 height 525
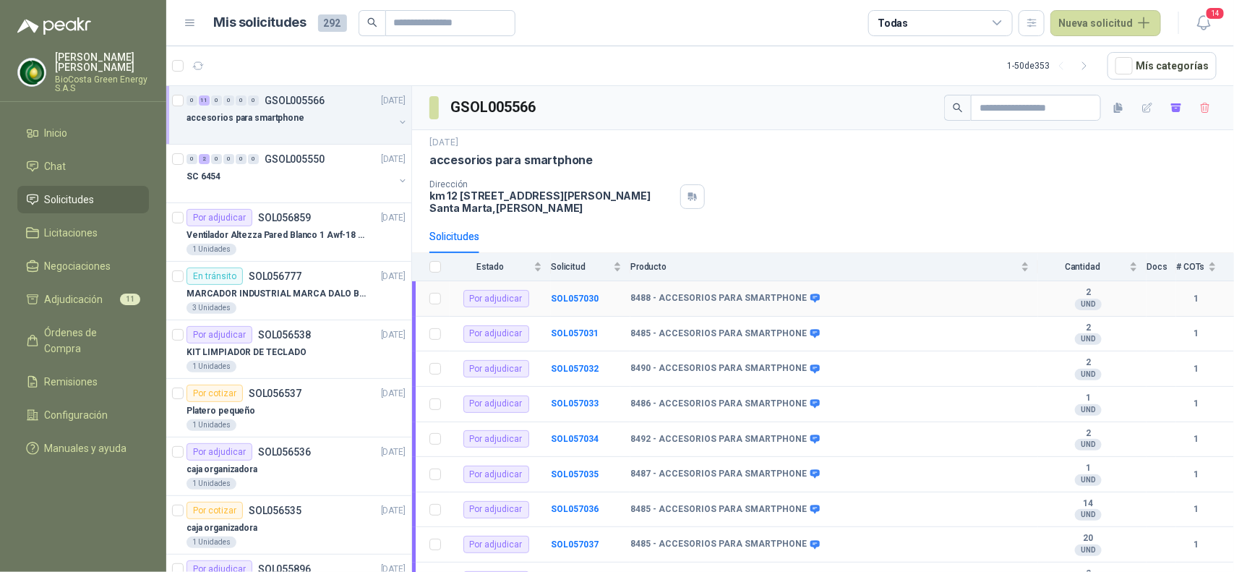
click at [1180, 298] on b "1" at bounding box center [1196, 299] width 40 height 14
click at [1182, 300] on b "1" at bounding box center [1196, 299] width 40 height 14
click at [1202, 272] on div "# COTs" at bounding box center [1196, 266] width 40 height 14
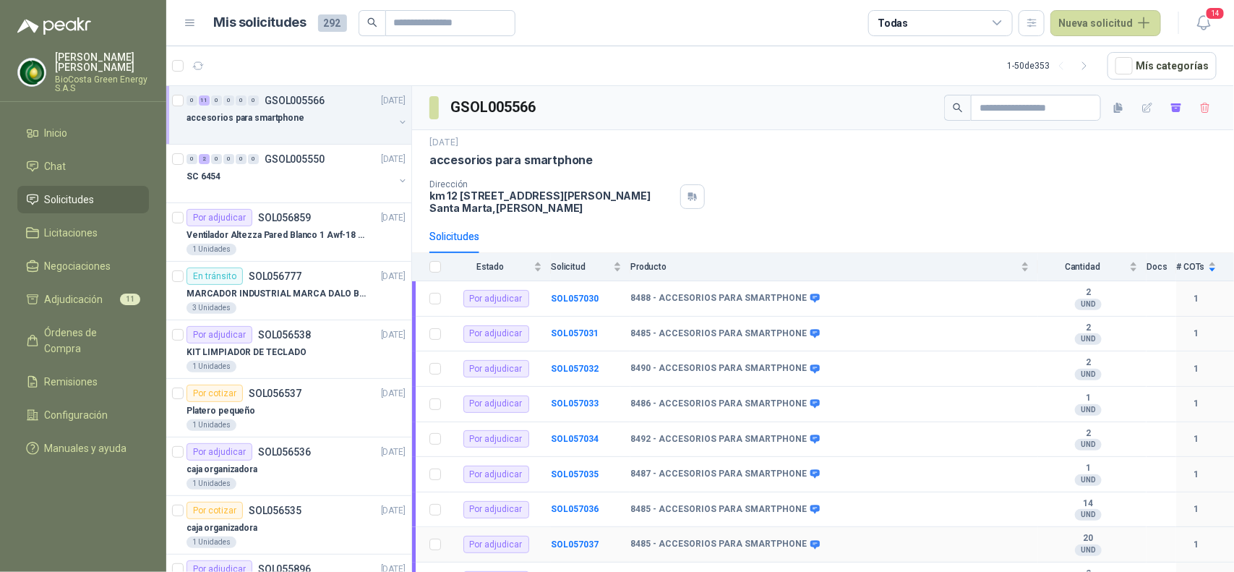
scroll to position [119, 0]
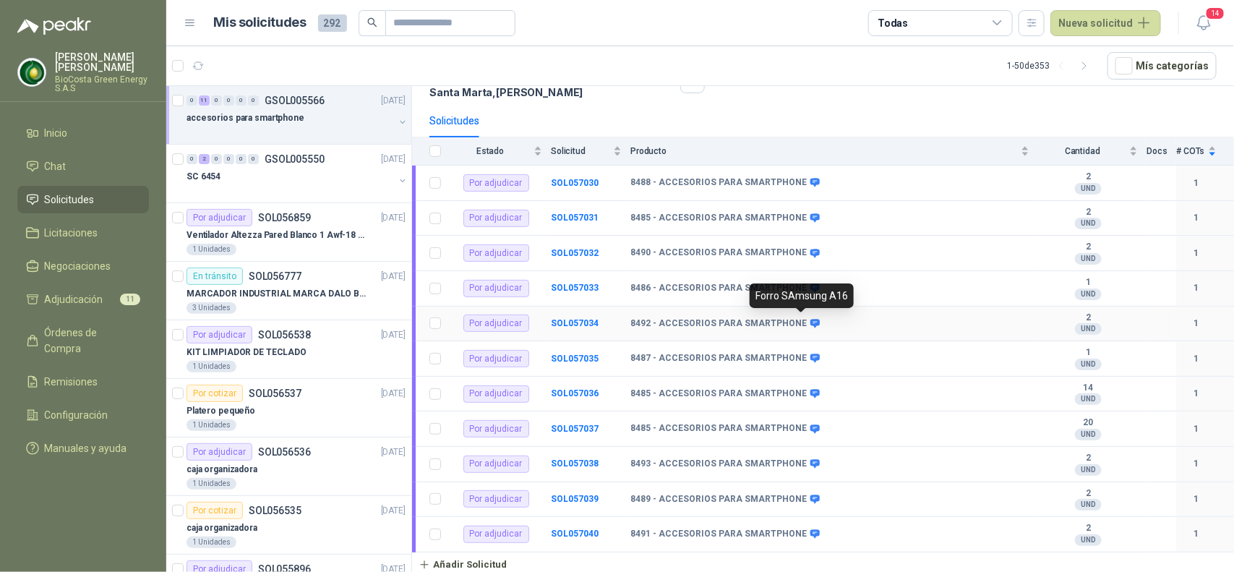
click at [809, 320] on icon at bounding box center [814, 323] width 11 height 11
drag, startPoint x: 1133, startPoint y: 0, endPoint x: 663, endPoint y: 166, distance: 499.0
click at [663, 166] on td "8488 - ACCESORIOS PARA SMARTPHONE" at bounding box center [834, 183] width 408 height 35
drag, startPoint x: 1201, startPoint y: 1, endPoint x: 717, endPoint y: 113, distance: 497.0
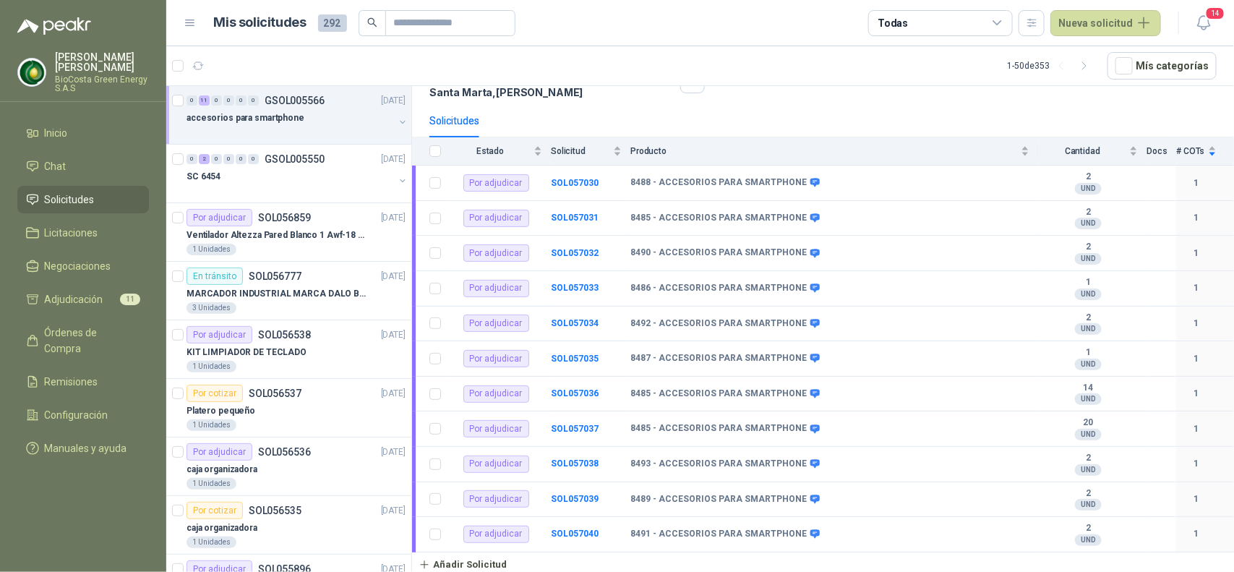
click at [717, 113] on div "Solicitudes" at bounding box center [822, 120] width 787 height 33
drag, startPoint x: 770, startPoint y: 248, endPoint x: 925, endPoint y: 71, distance: 235.6
click at [925, 71] on article "1 - 50 de 353 Mís categorías" at bounding box center [699, 65] width 1067 height 39
drag, startPoint x: 1041, startPoint y: 164, endPoint x: 995, endPoint y: 137, distance: 52.8
click at [1041, 166] on td "2 UND" at bounding box center [1092, 183] width 108 height 35
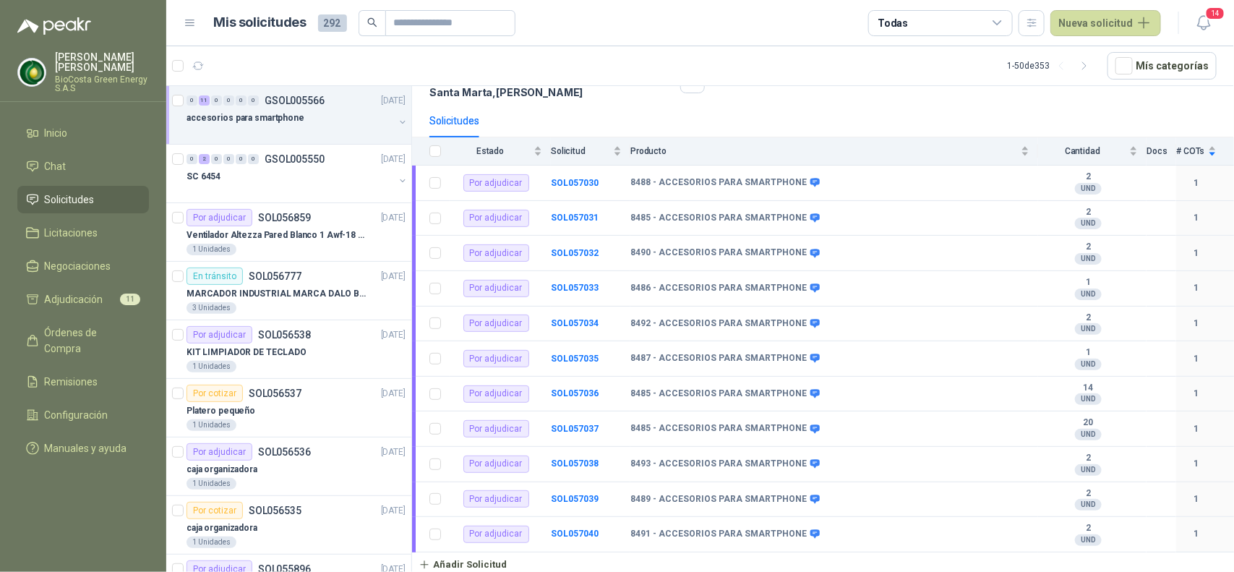
click at [1222, 59] on article "1 - 50 de 353 Mís categorías" at bounding box center [699, 65] width 1067 height 39
drag, startPoint x: 1214, startPoint y: 0, endPoint x: 794, endPoint y: 51, distance: 423.7
click at [794, 51] on article "1 - 50 de 353 Mís categorías" at bounding box center [699, 65] width 1067 height 39
click at [1198, 144] on div "# COTs" at bounding box center [1196, 151] width 40 height 14
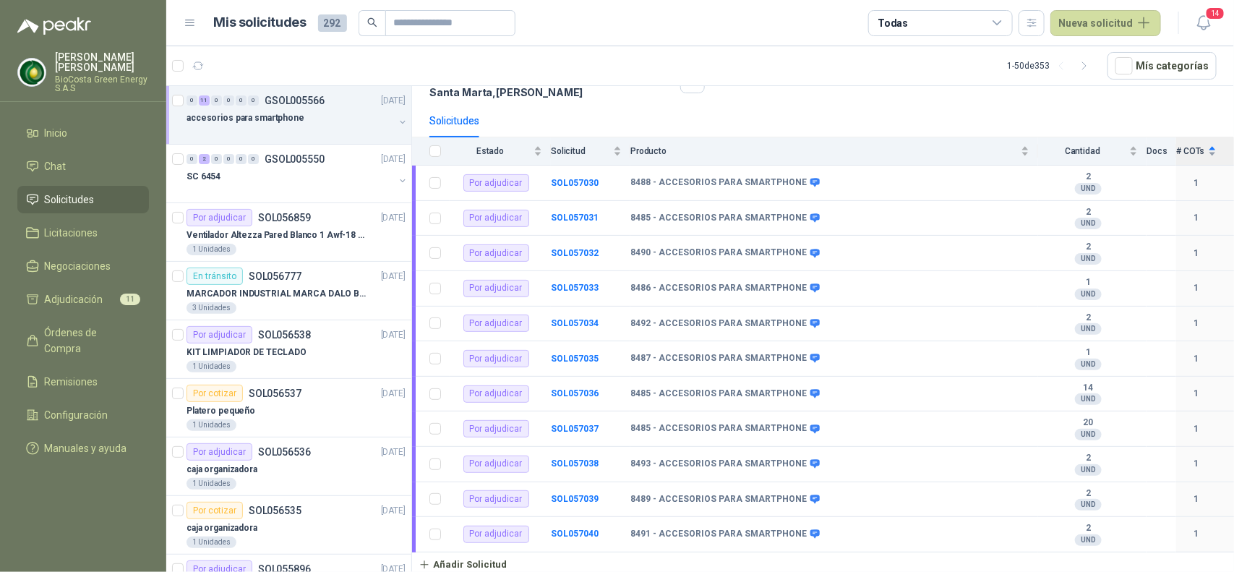
click at [1204, 158] on div "# COTs" at bounding box center [1196, 151] width 40 height 14
click at [746, 186] on b "8488 - ACCESORIOS PARA SMARTPHONE" at bounding box center [718, 183] width 176 height 12
click at [690, 189] on td "8488 - ACCESORIOS PARA SMARTPHONE" at bounding box center [834, 183] width 408 height 35
click at [136, 302] on span "11" at bounding box center [130, 299] width 20 height 12
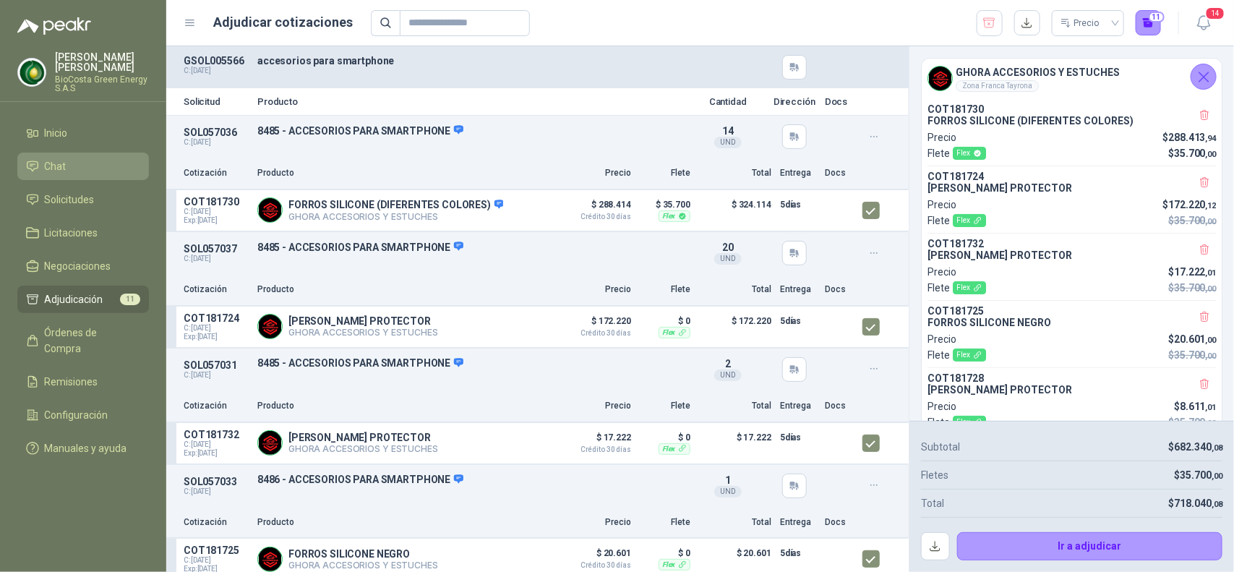
click at [88, 171] on li "Chat" at bounding box center [83, 166] width 114 height 16
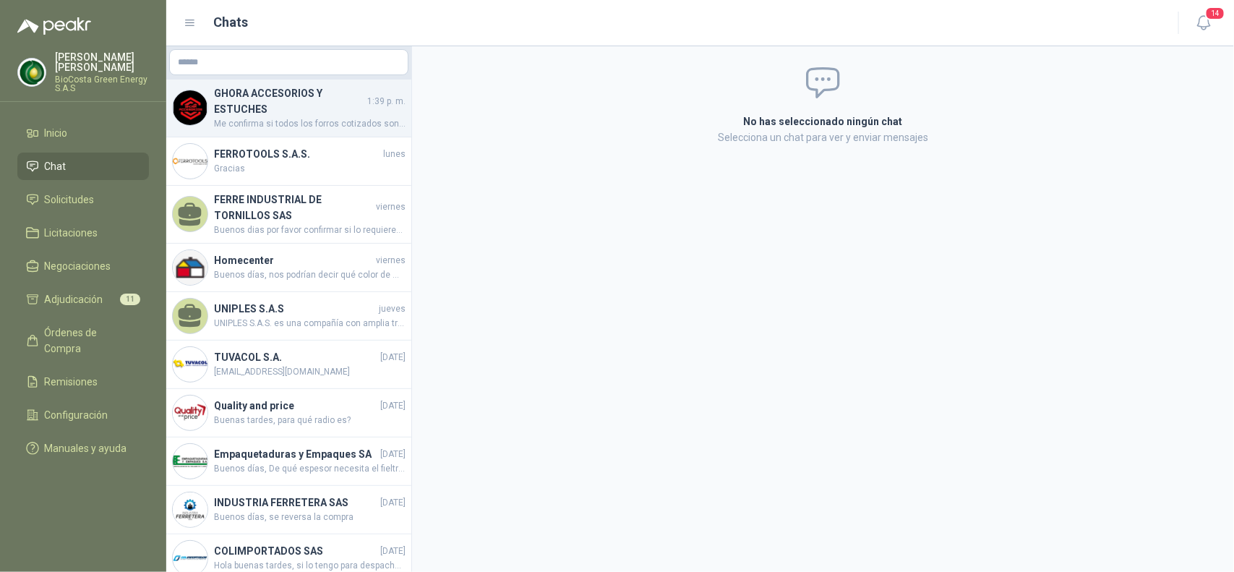
click at [258, 118] on span "Me confirma si todos los forros cotizados son en Silicon Case?" at bounding box center [310, 124] width 192 height 14
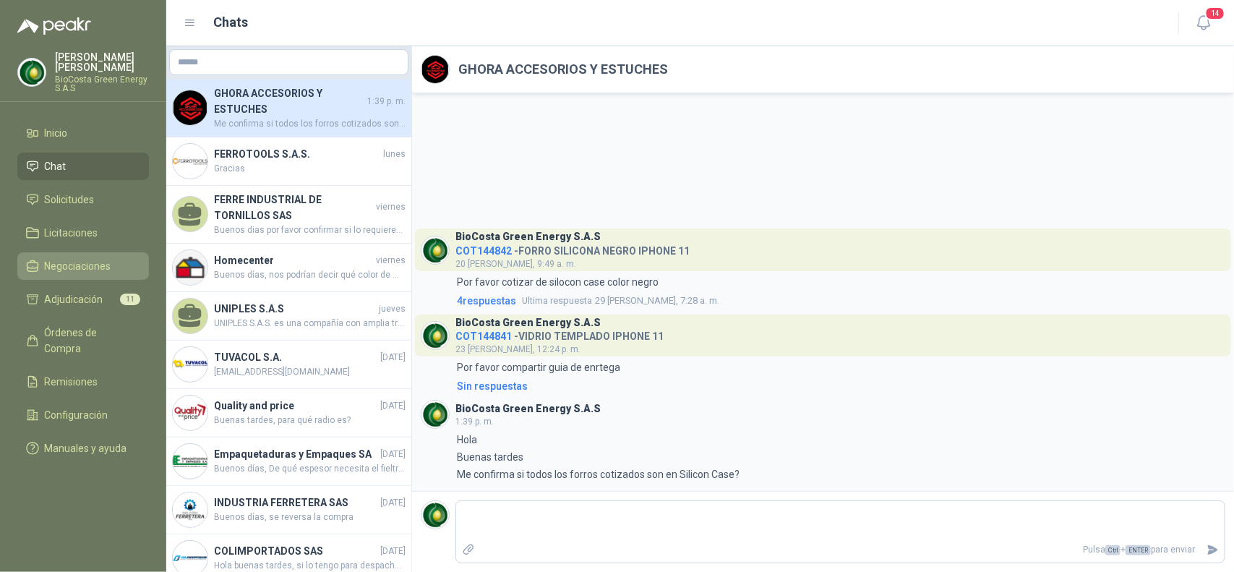
click at [107, 265] on span "Negociaciones" at bounding box center [78, 266] width 66 height 16
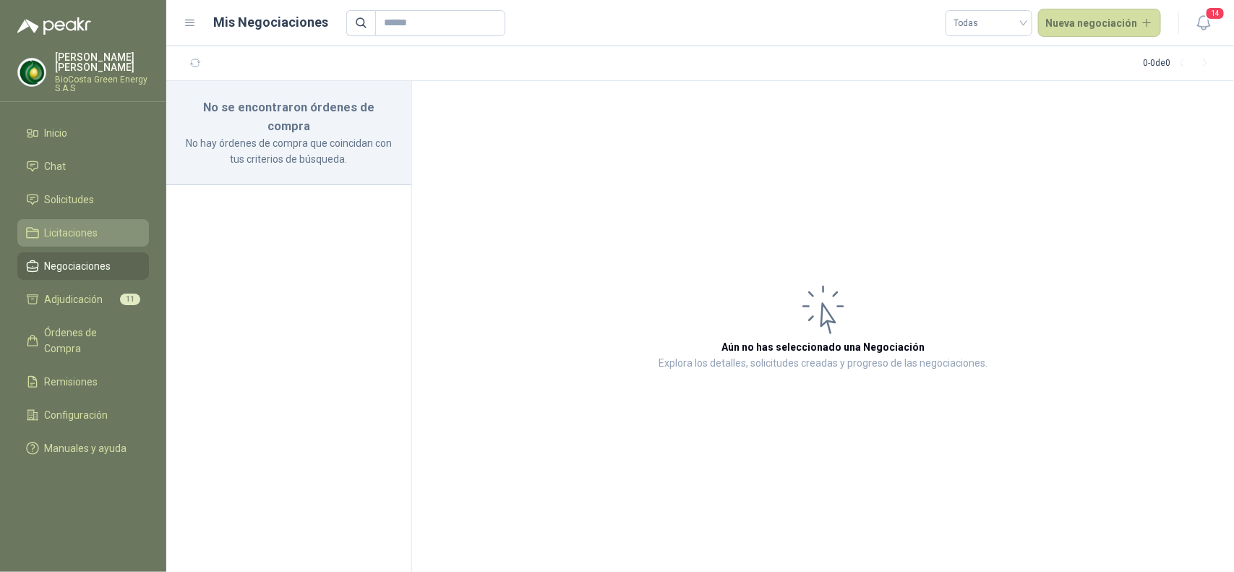
click at [92, 233] on span "Licitaciones" at bounding box center [71, 233] width 53 height 16
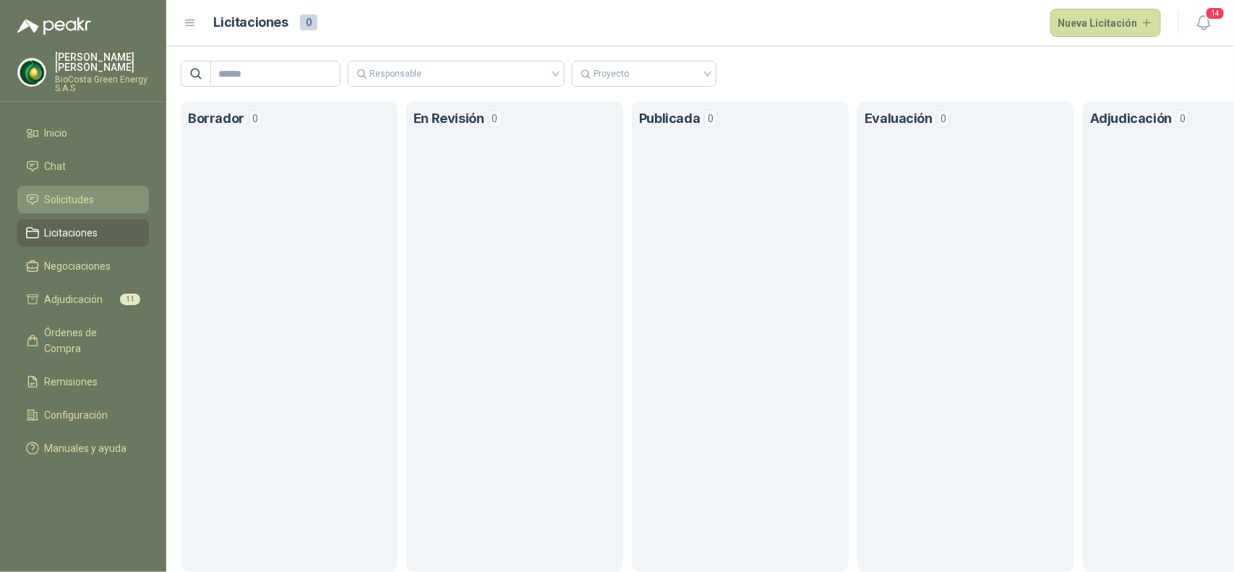
click at [107, 210] on link "Solicitudes" at bounding box center [83, 199] width 132 height 27
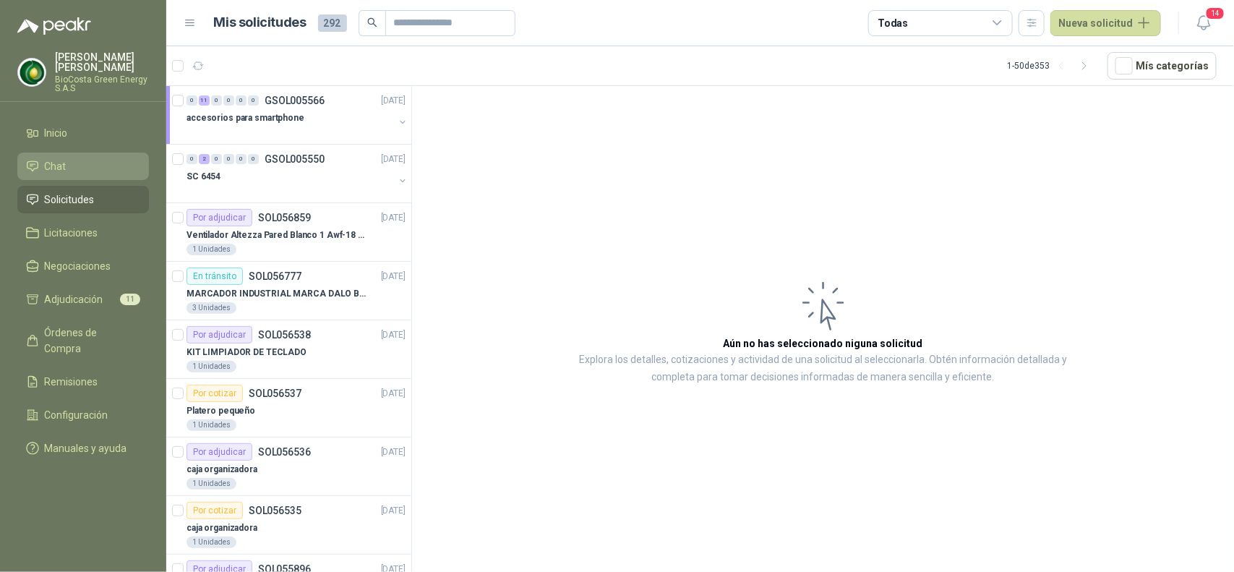
click at [84, 174] on link "Chat" at bounding box center [83, 165] width 132 height 27
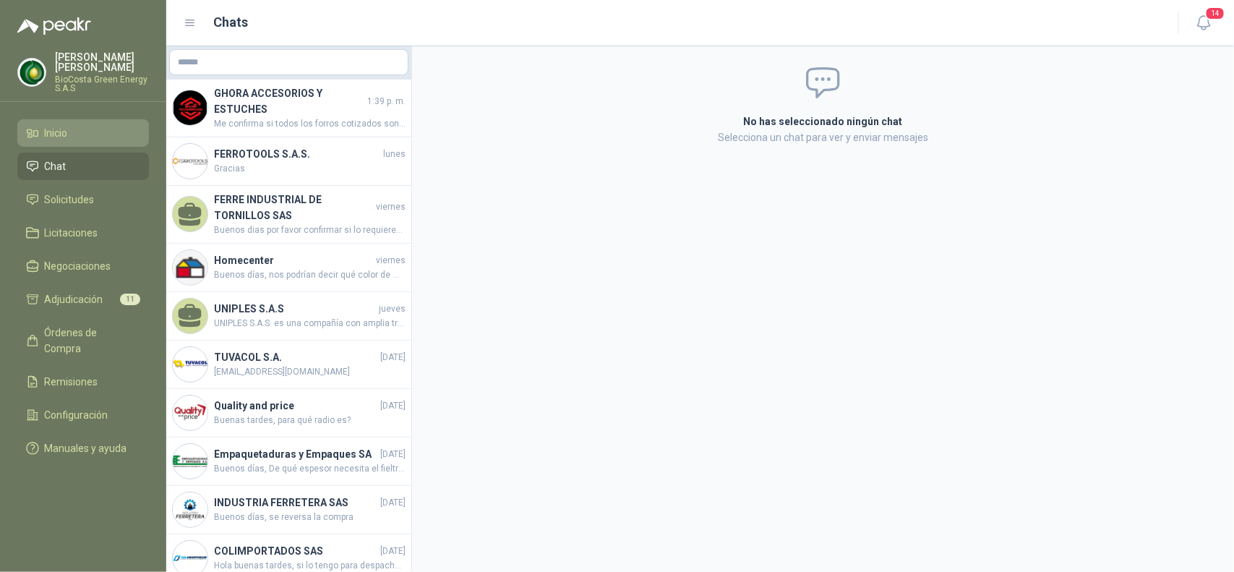
click at [73, 139] on li "Inicio" at bounding box center [83, 133] width 114 height 16
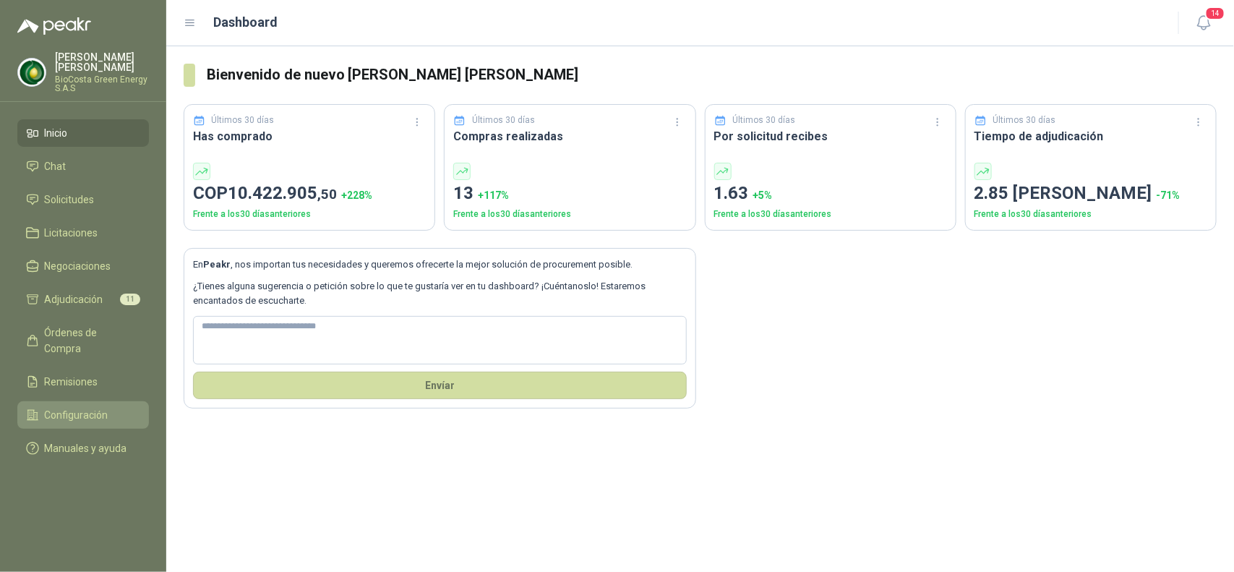
click at [125, 407] on li "Configuración" at bounding box center [83, 415] width 114 height 16
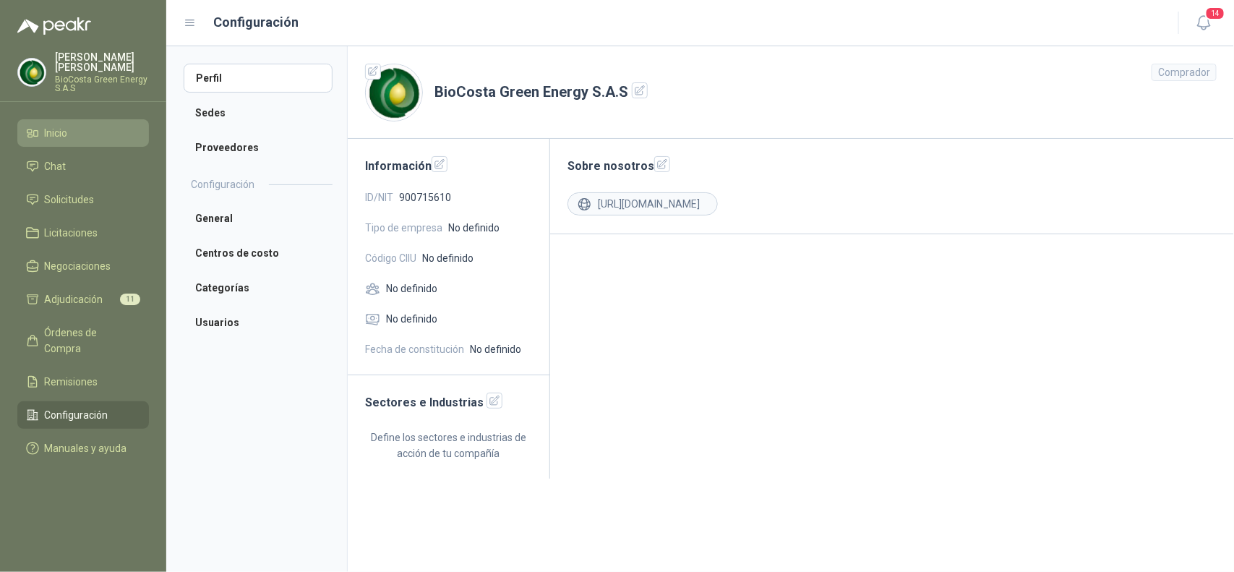
click at [59, 129] on span "Inicio" at bounding box center [56, 133] width 23 height 16
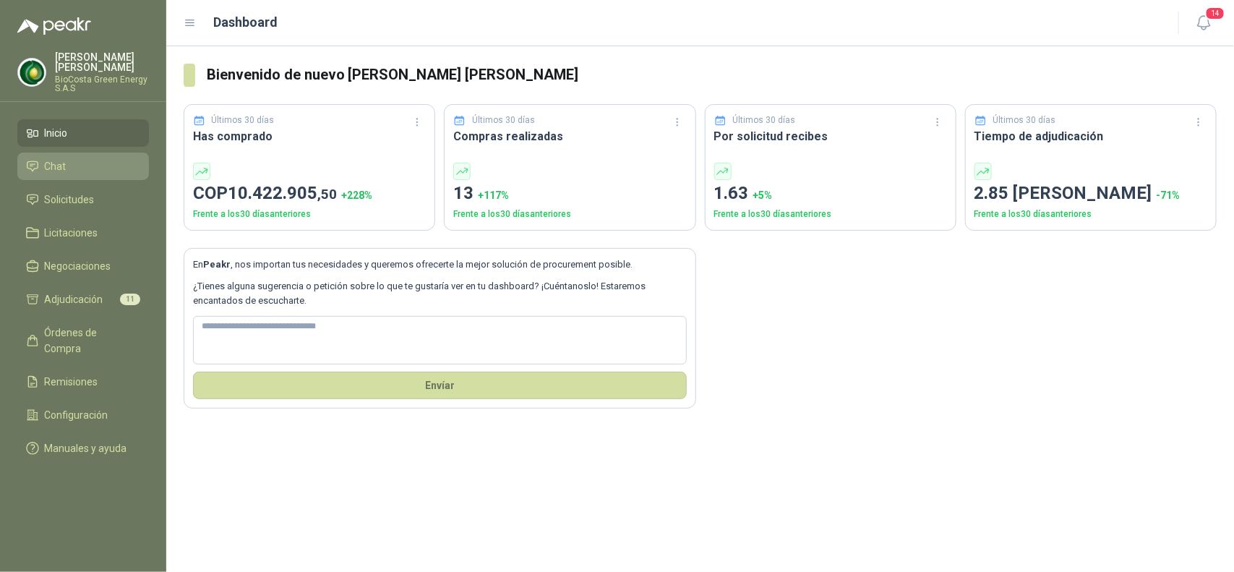
click at [100, 168] on li "Chat" at bounding box center [83, 166] width 114 height 16
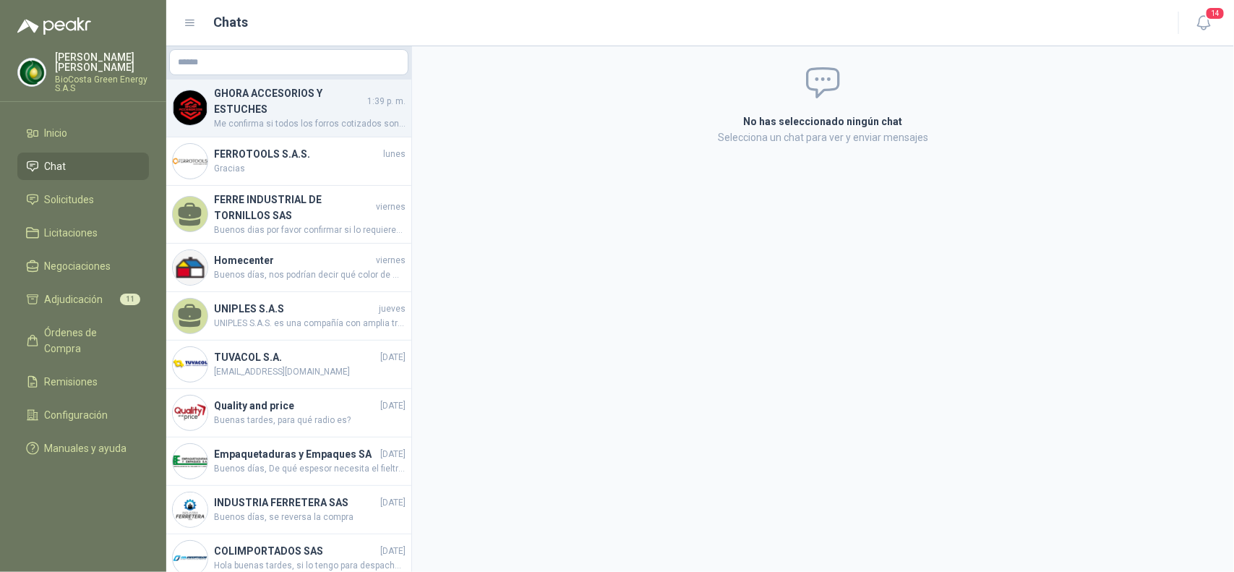
click at [240, 105] on h4 "GHORA ACCESORIOS Y ESTUCHES" at bounding box center [289, 101] width 150 height 32
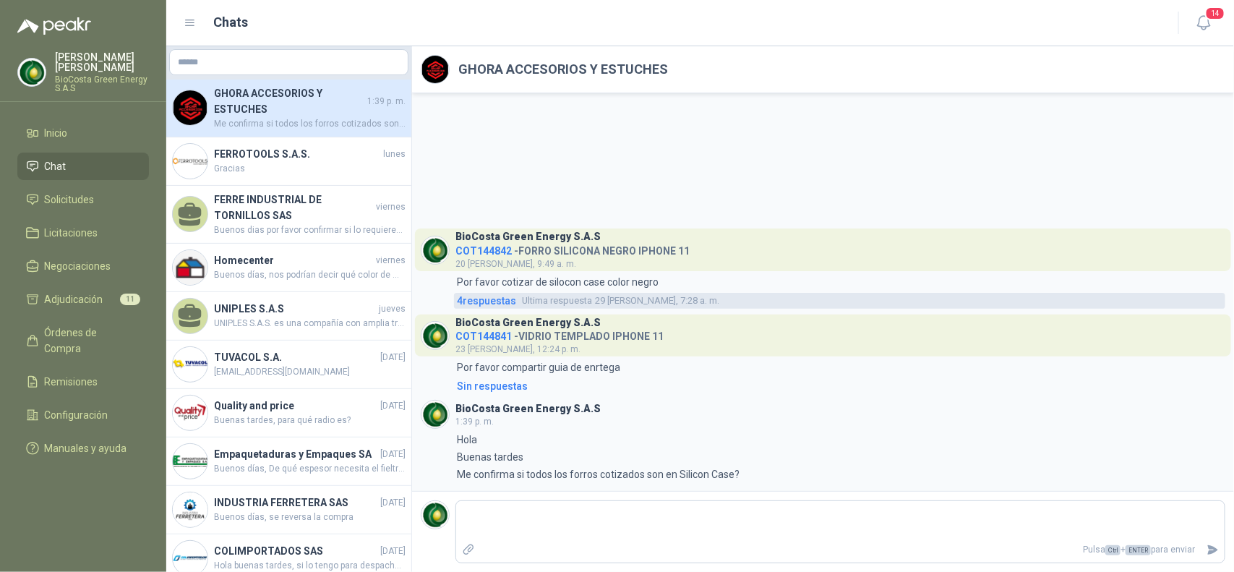
click at [478, 304] on span "4 respuesta s" at bounding box center [486, 301] width 59 height 16
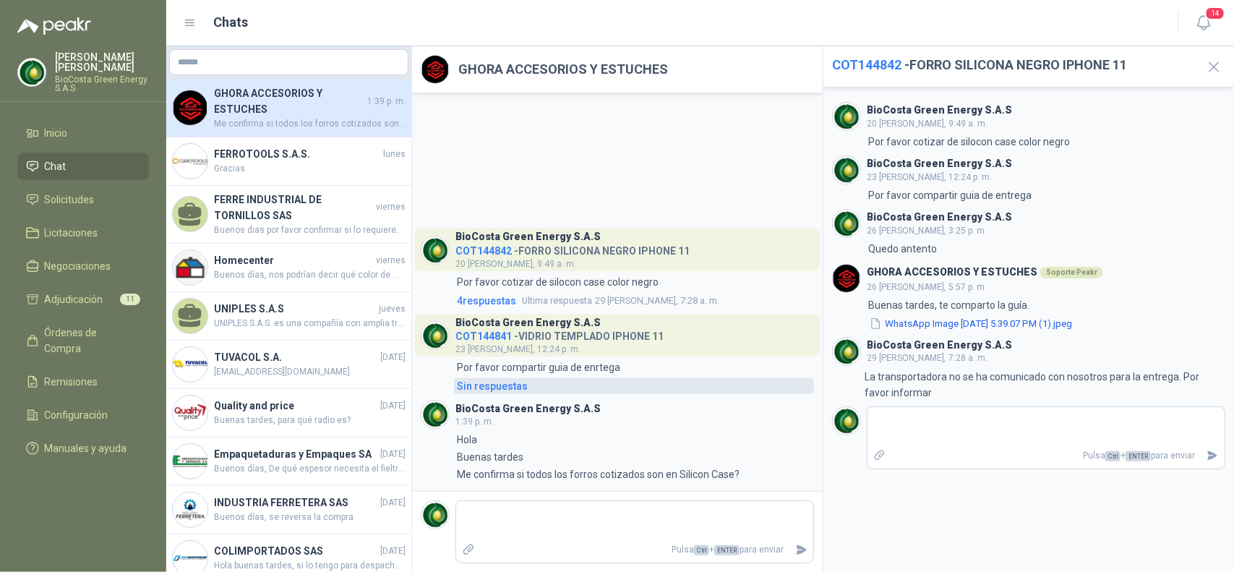
click at [485, 384] on div "Sin respuestas" at bounding box center [492, 386] width 71 height 16
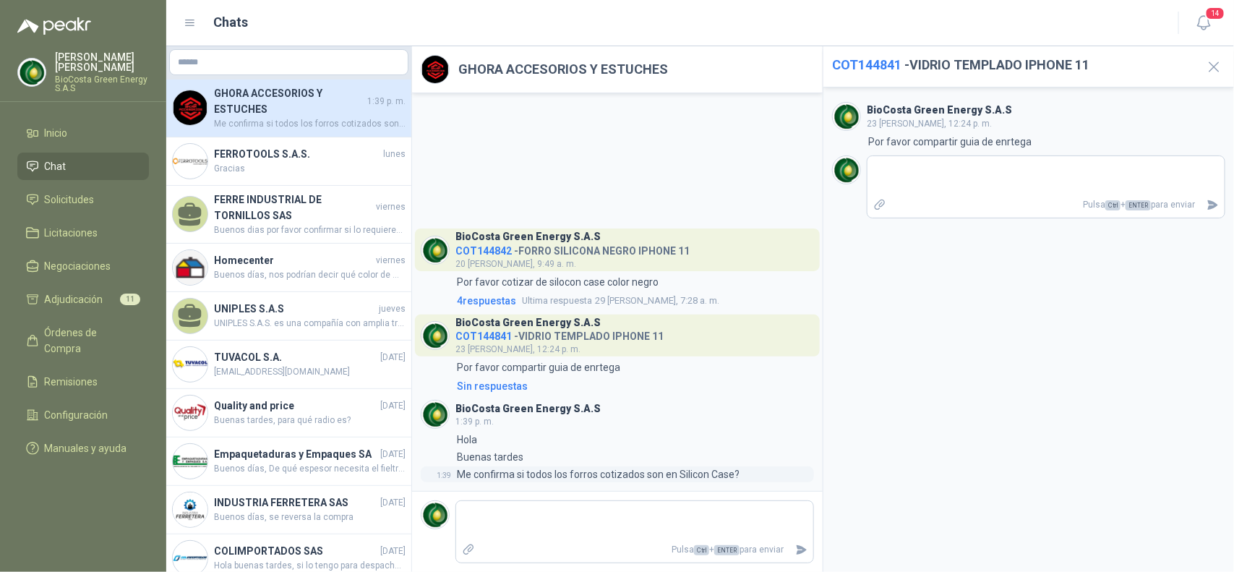
click at [598, 468] on p "Me confirma si todos los forros cotizados son en Silicon Case?" at bounding box center [598, 474] width 283 height 16
click at [269, 132] on div "GHORA ACCESORIOS Y ESTUCHES 1:39 p. m. Me confirma si todos los forros cotizado…" at bounding box center [288, 108] width 245 height 58
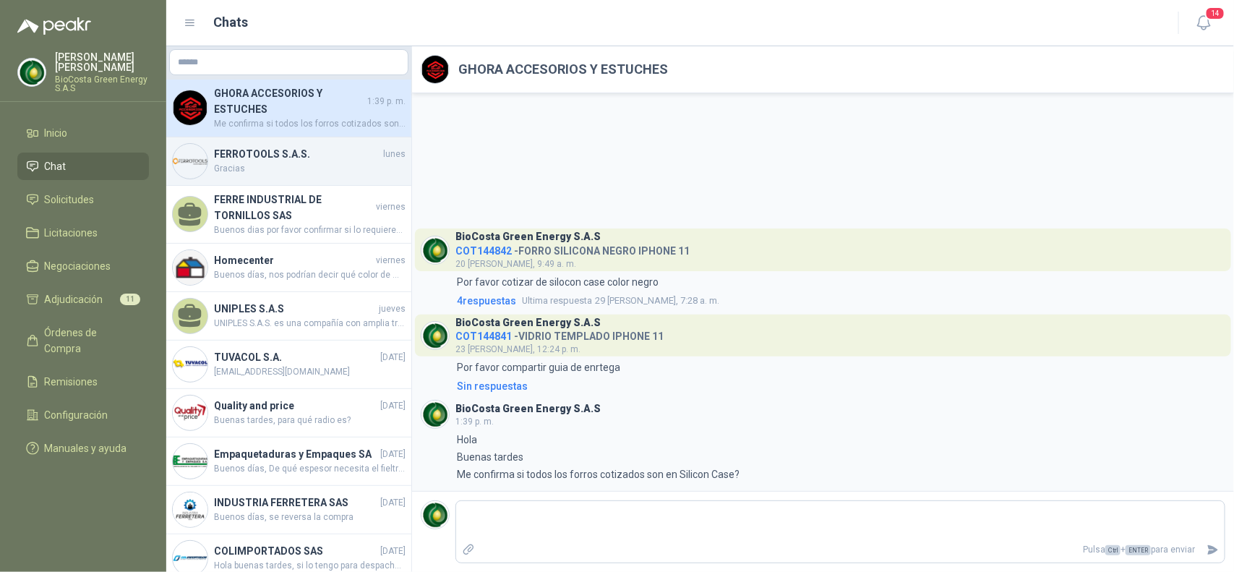
click at [251, 157] on h4 "FERROTOOLS S.A.S." at bounding box center [297, 154] width 166 height 16
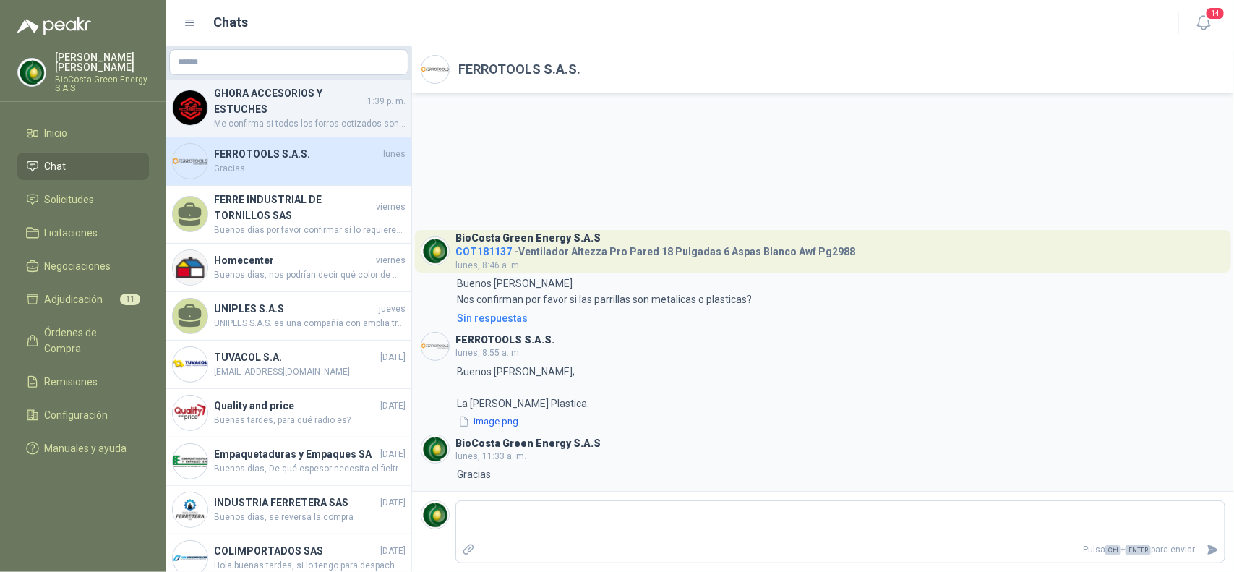
click at [344, 113] on h4 "GHORA ACCESORIOS Y ESTUCHES" at bounding box center [289, 101] width 150 height 32
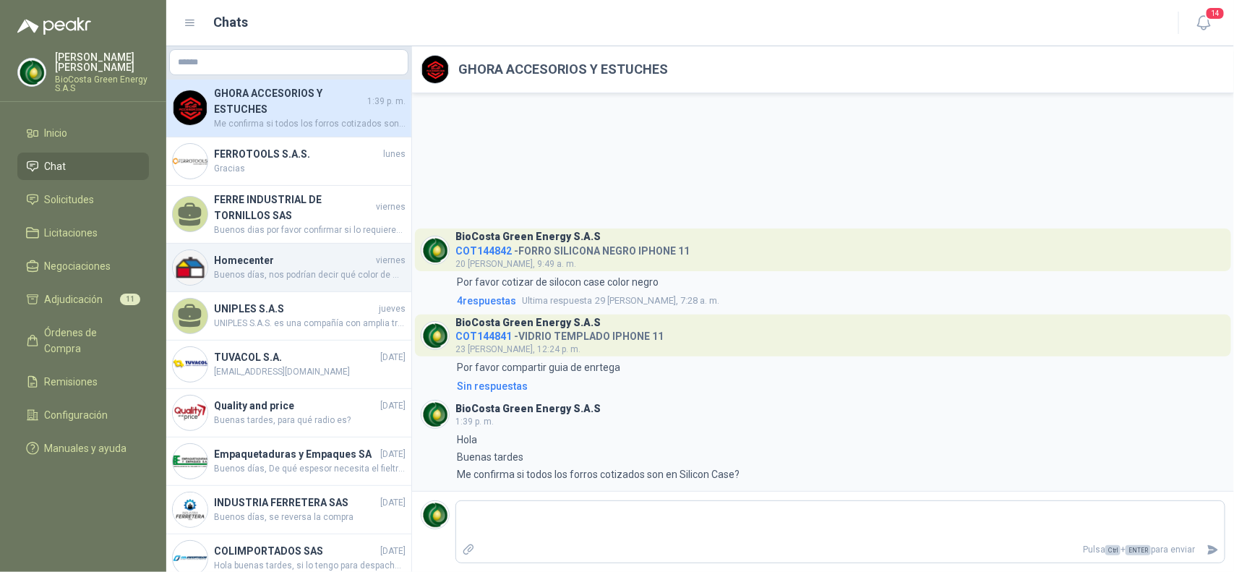
click at [304, 271] on span "Buenos días, nos podrían decir qué color de marcador están buscando por favor." at bounding box center [310, 275] width 192 height 14
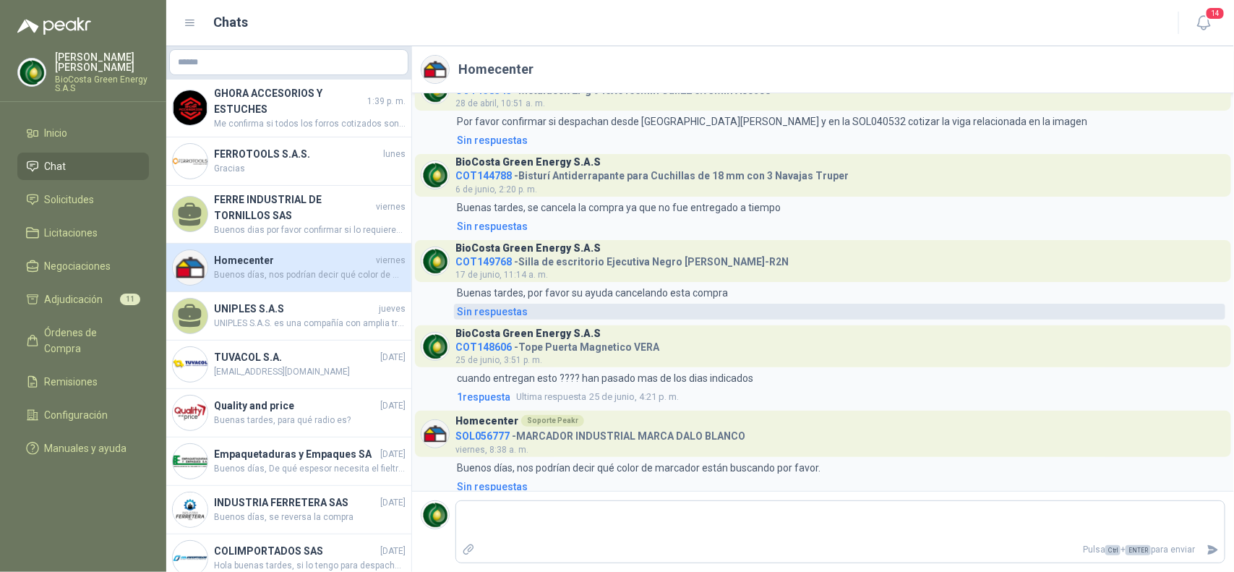
scroll to position [575, 0]
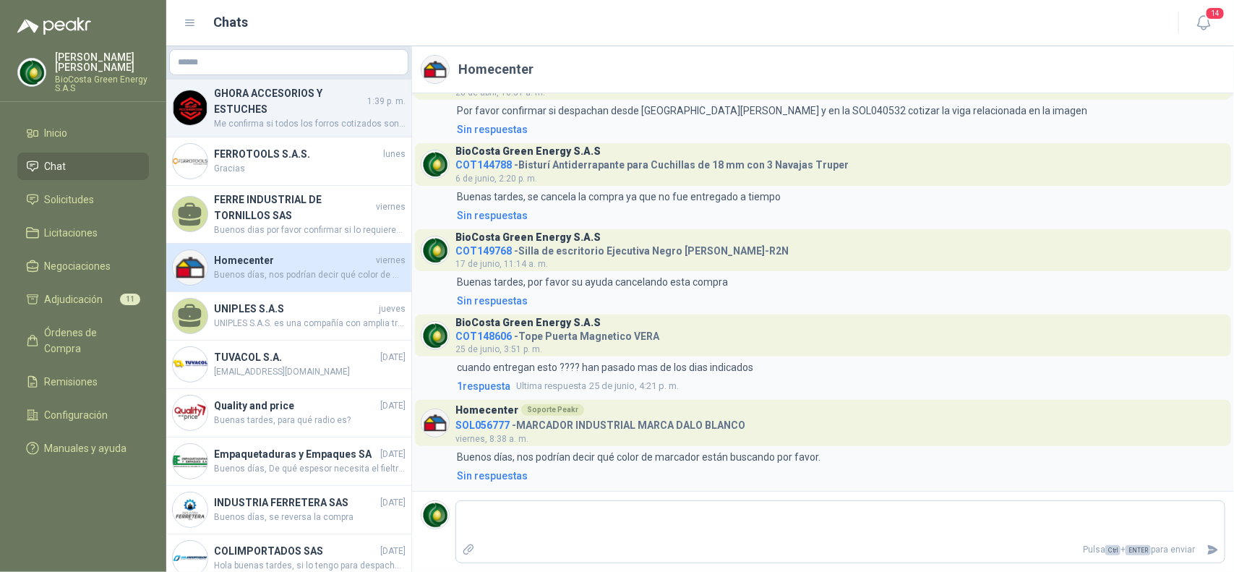
click at [280, 91] on h4 "GHORA ACCESORIOS Y ESTUCHES" at bounding box center [289, 101] width 150 height 32
